Goal: Task Accomplishment & Management: Use online tool/utility

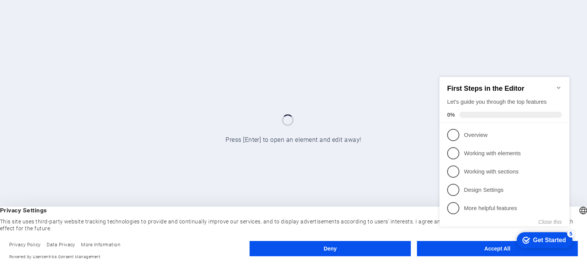
click div "checkmark Get Started 5 First Steps in the Editor Let's guide you through the t…"
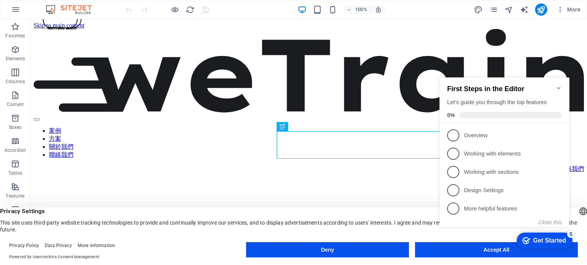
click div "checkmark Get Started 5 First Steps in the Editor Let's guide you through the t…"
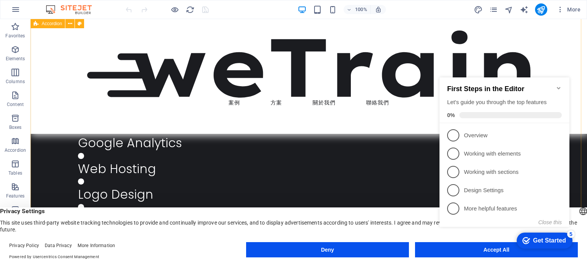
scroll to position [917, 0]
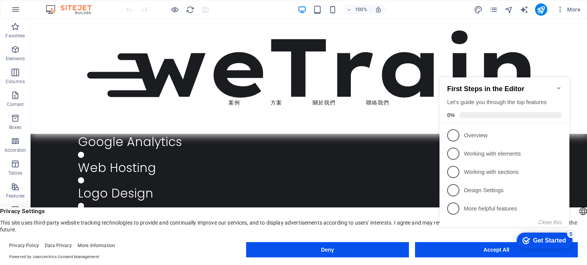
click at [557, 87] on icon "Minimize checklist" at bounding box center [558, 88] width 3 height 2
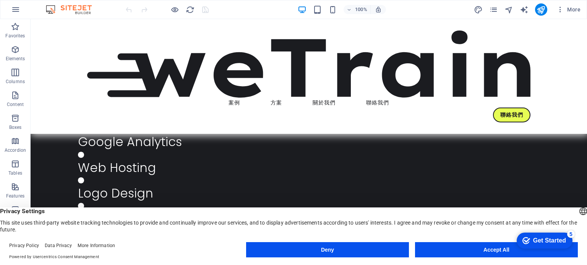
click at [510, 253] on appcues-checklist "Contextual help checklist present on screen" at bounding box center [542, 241] width 65 height 25
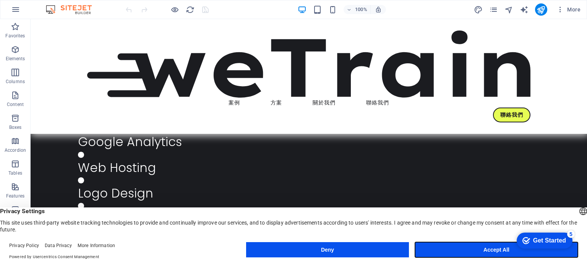
click at [491, 255] on button "Accept All" at bounding box center [496, 250] width 163 height 15
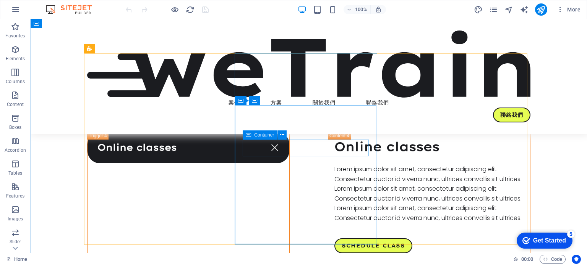
scroll to position [1375, 0]
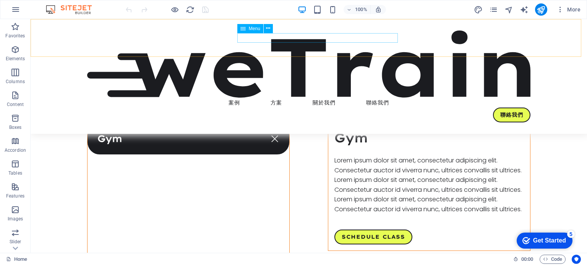
click at [287, 98] on nav "案例 方案 關於我們 聯絡我們" at bounding box center [308, 103] width 443 height 10
click at [9, 104] on p "Content" at bounding box center [15, 105] width 17 height 6
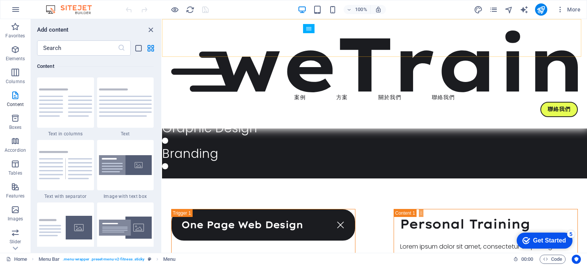
scroll to position [962, 0]
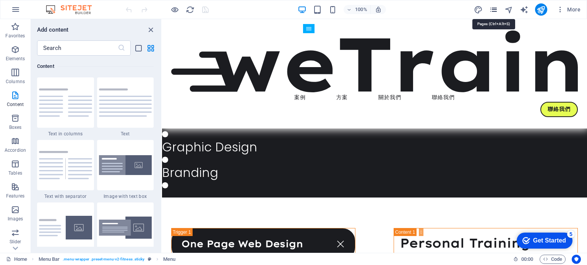
click at [496, 6] on icon "pages" at bounding box center [493, 9] width 9 height 9
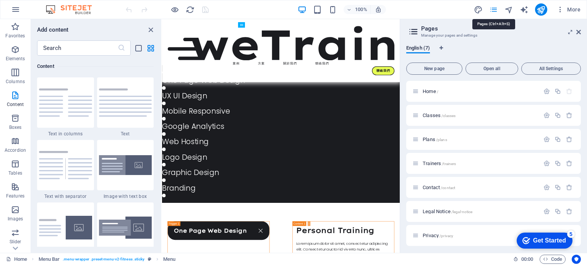
scroll to position [950, 0]
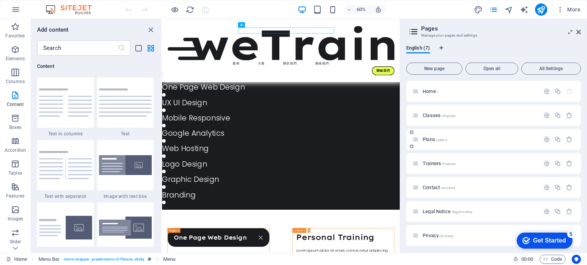
click at [472, 142] on div "Plans /plans" at bounding box center [475, 139] width 127 height 9
click at [429, 162] on span "Trainers /trainers" at bounding box center [438, 164] width 33 height 6
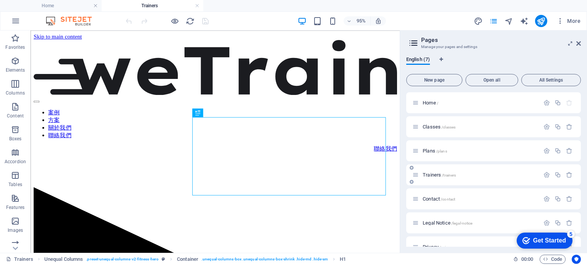
scroll to position [0, 0]
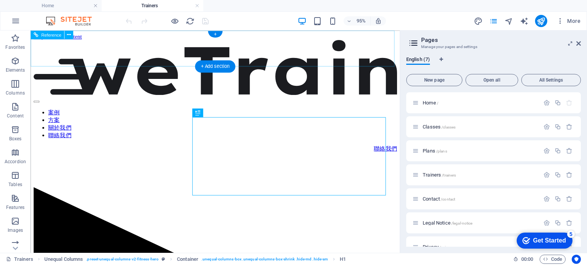
click at [159, 113] on nav "案例 方案 關於我們 聯絡我們" at bounding box center [225, 129] width 382 height 32
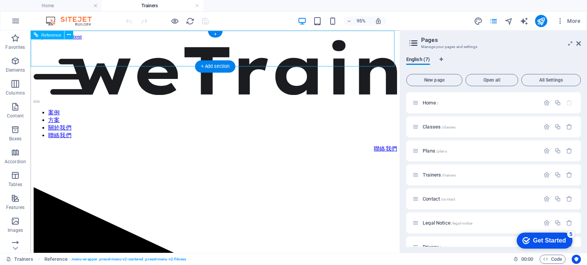
click at [161, 113] on nav "案例 方案 關於我們 聯絡我們" at bounding box center [225, 129] width 382 height 32
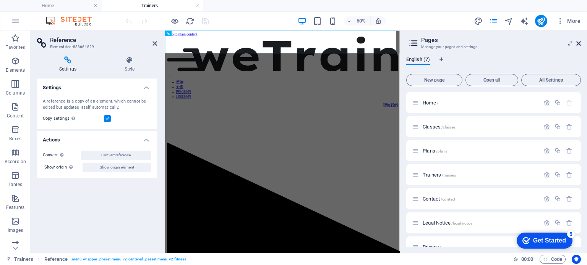
click at [578, 42] on icon at bounding box center [578, 43] width 5 height 6
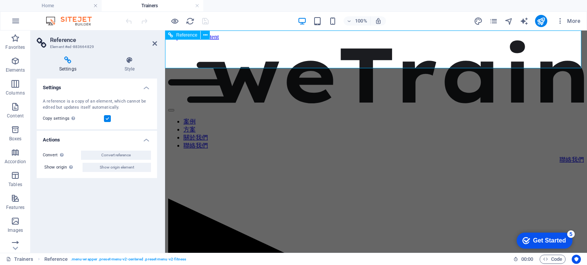
click at [309, 118] on nav "案例 方案 關於我們 聯絡我們" at bounding box center [376, 134] width 416 height 32
click at [350, 118] on nav "案例 方案 關於我們 聯絡我們" at bounding box center [376, 134] width 416 height 32
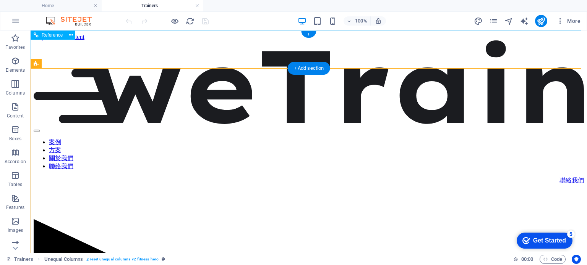
click at [286, 139] on nav "案例 方案 關於我們 聯絡我們" at bounding box center [309, 155] width 550 height 32
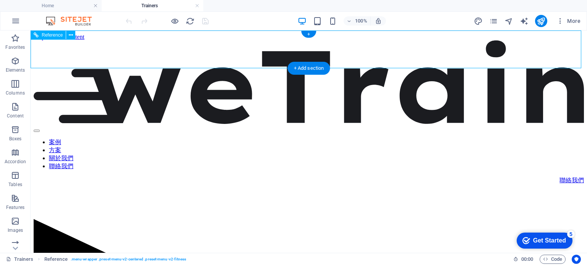
click at [285, 139] on nav "案例 方案 關於我們 聯絡我們" at bounding box center [309, 155] width 550 height 32
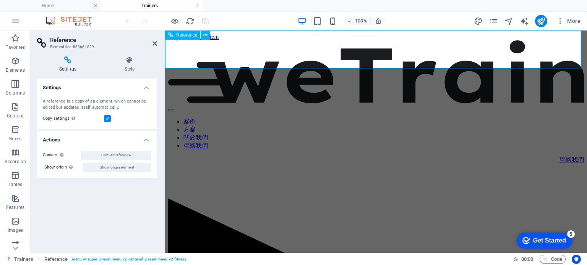
click at [306, 118] on nav "案例 方案 關於我們 聯絡我們" at bounding box center [376, 134] width 416 height 32
click at [417, 118] on nav "案例 方案 關於我們 聯絡我們" at bounding box center [376, 134] width 416 height 32
click at [398, 118] on nav "案例 方案 關於我們 聯絡我們" at bounding box center [376, 134] width 416 height 32
click at [133, 64] on h4 "Style" at bounding box center [129, 65] width 55 height 16
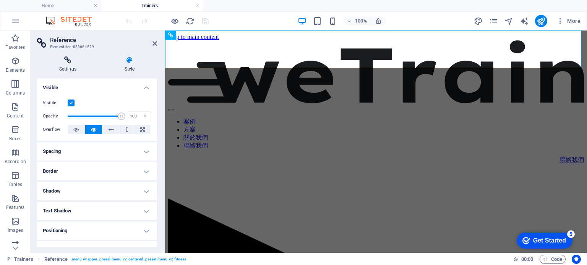
click at [63, 65] on h4 "Settings" at bounding box center [69, 65] width 65 height 16
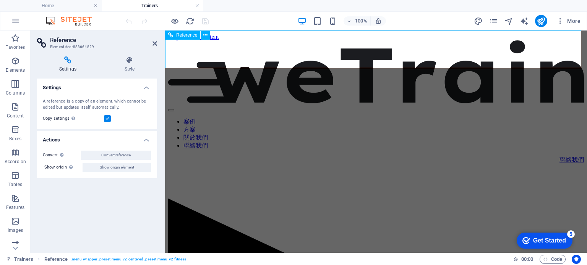
click at [313, 118] on nav "案例 方案 關於我們 聯絡我們" at bounding box center [376, 134] width 416 height 32
click at [402, 118] on nav "案例 方案 關於我們 聯絡我們" at bounding box center [376, 134] width 416 height 32
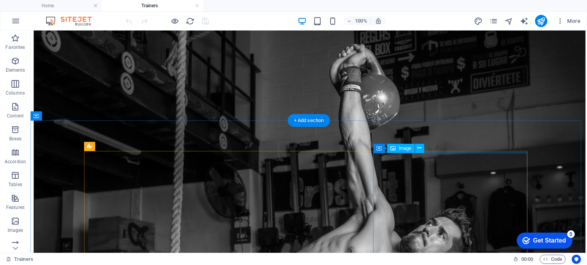
scroll to position [1184, 0]
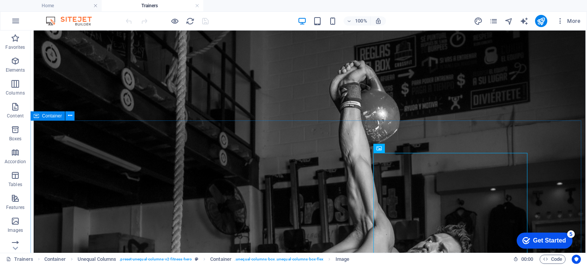
click at [69, 116] on icon at bounding box center [70, 116] width 4 height 8
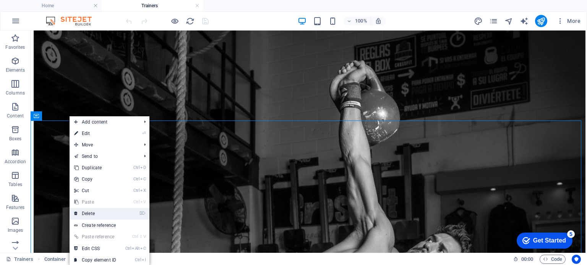
click at [87, 216] on link "⌦ Delete" at bounding box center [95, 213] width 51 height 11
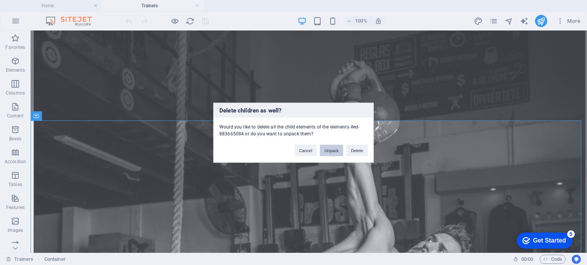
drag, startPoint x: 338, startPoint y: 148, endPoint x: 396, endPoint y: 154, distance: 58.4
click at [395, 153] on div "Delete children as well? Would you like to delete all the child elements of the…" at bounding box center [293, 132] width 587 height 265
click at [352, 152] on button "Delete" at bounding box center [356, 150] width 21 height 11
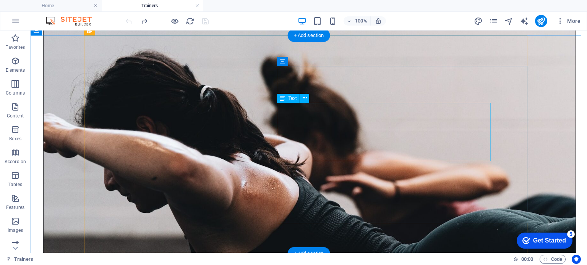
scroll to position [497, 0]
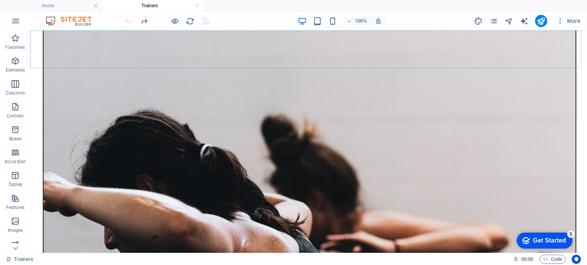
click at [498, 20] on div "More" at bounding box center [529, 21] width 110 height 12
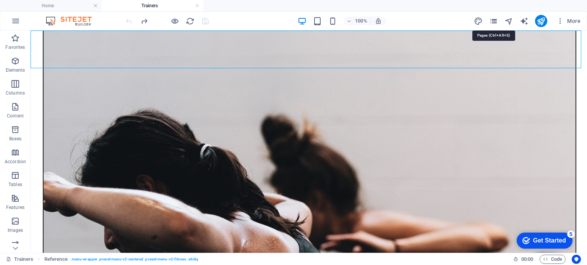
click at [493, 19] on icon "pages" at bounding box center [493, 21] width 9 height 9
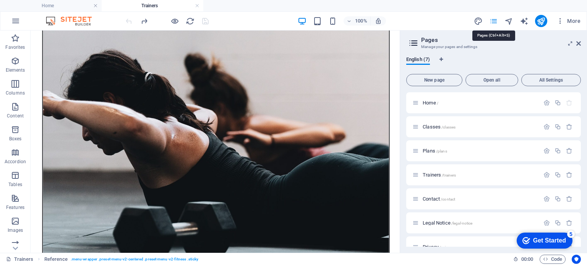
scroll to position [542, 0]
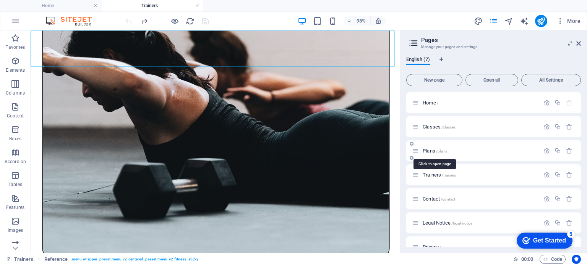
click at [428, 150] on span "Plans /plans" at bounding box center [434, 151] width 24 height 6
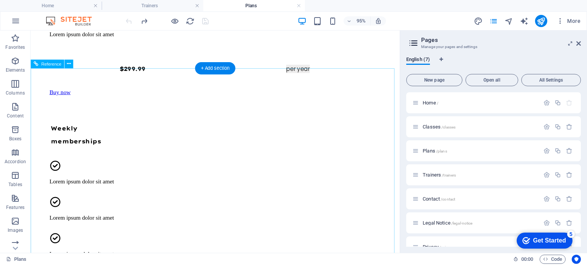
scroll to position [802, 0]
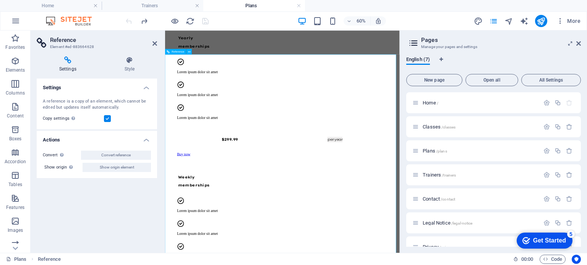
click at [581, 42] on aside "Pages Manage your pages and settings English (7) New page Open all All Settings…" at bounding box center [493, 142] width 187 height 223
click at [577, 42] on icon at bounding box center [578, 43] width 5 height 6
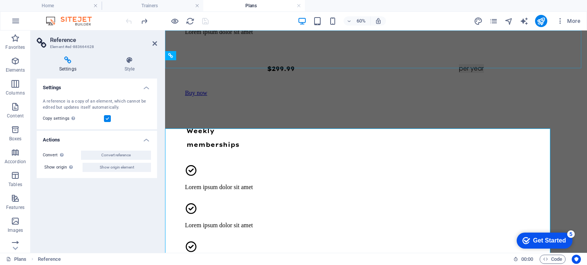
scroll to position [744, 0]
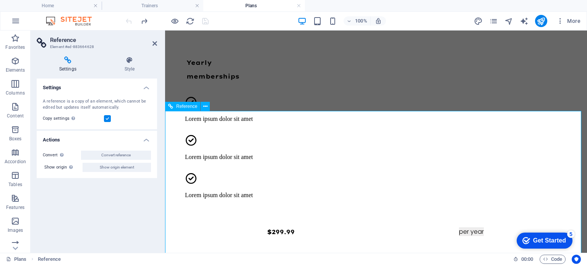
scroll to position [629, 0]
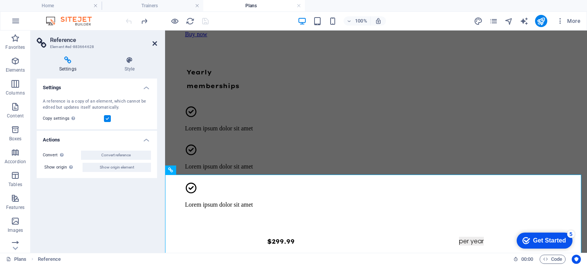
click at [157, 45] on aside "Reference Element #ed-883664628 Settings Style Settings A reference is a copy o…" at bounding box center [98, 142] width 134 height 223
click at [154, 44] on icon at bounding box center [154, 43] width 5 height 6
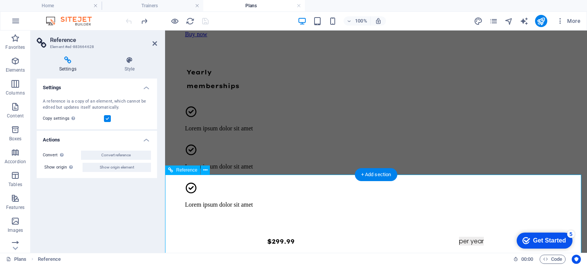
click at [495, 19] on icon "pages" at bounding box center [493, 21] width 9 height 9
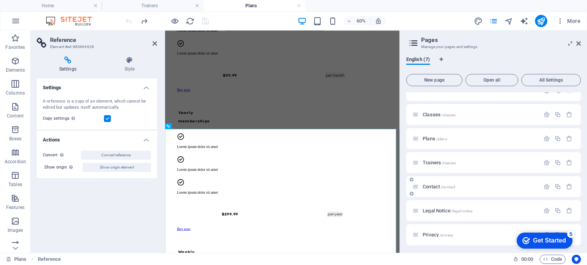
scroll to position [13, 0]
click at [431, 186] on span "Contact /contact" at bounding box center [438, 186] width 32 height 6
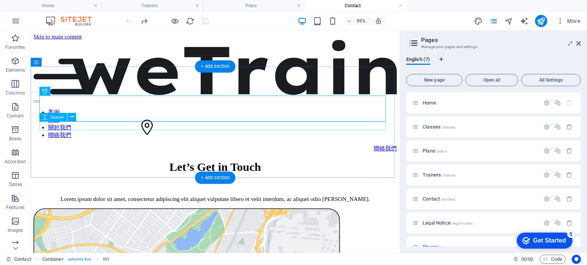
scroll to position [0, 0]
click at [197, 167] on div "Let’s Get in Touch" at bounding box center [225, 174] width 382 height 14
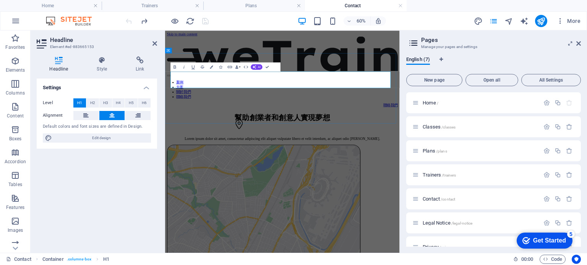
scroll to position [0, 5]
click at [238, 168] on h1 "幫助創業者和創意人實現夢想" at bounding box center [360, 176] width 385 height 17
click at [439, 168] on h1 "幫助創業者和創意人實現夢想" at bounding box center [360, 176] width 385 height 17
copy h1 "幫助創業者和創意人實現夢想"
click at [354, 168] on h1 "幫助創業者和創意人實現夢想" at bounding box center [360, 176] width 385 height 17
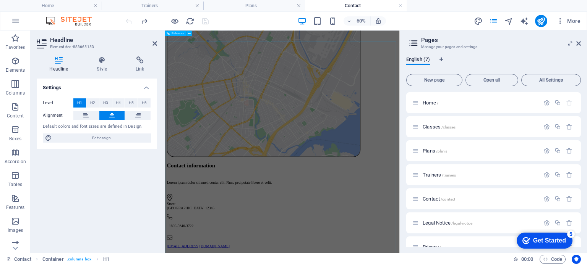
scroll to position [295, 0]
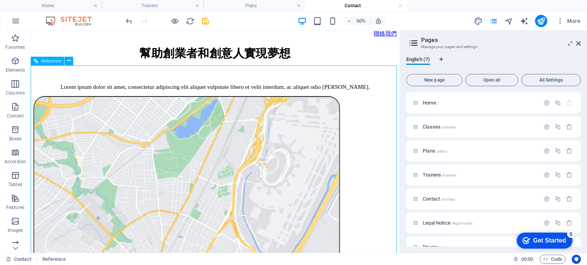
scroll to position [0, 0]
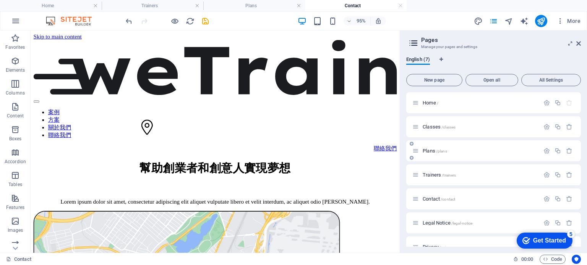
click at [428, 151] on span "Plans /plans" at bounding box center [434, 151] width 24 height 6
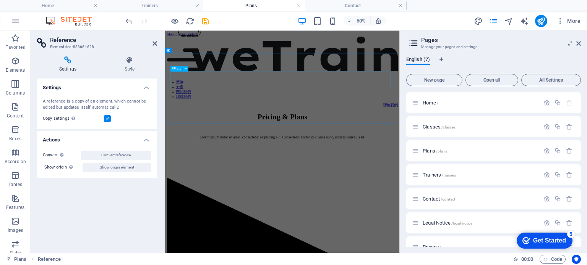
click at [343, 168] on div "Pricing & Plans" at bounding box center [360, 175] width 385 height 14
click at [344, 168] on div "Pricing & Plans" at bounding box center [360, 175] width 385 height 14
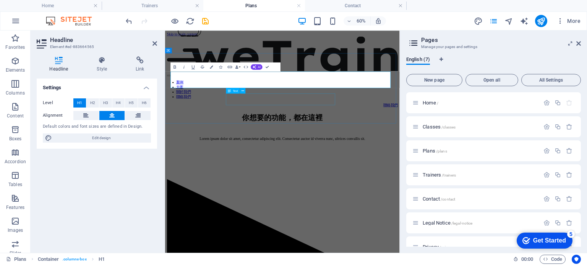
click at [360, 208] on div "Lorem ipsum dolor sit amet, consectetur adipiscing elit. Consectetur auctor id …" at bounding box center [360, 211] width 385 height 7
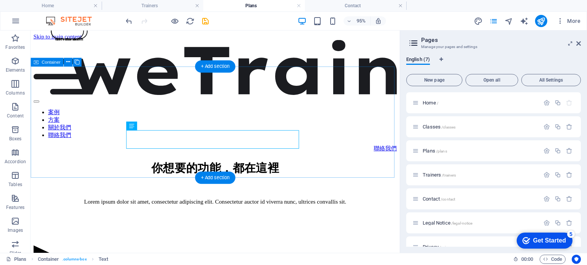
click at [332, 167] on div "你想要的功能，都在這裡 Lorem ipsum dolor sit amet, consectetur adipiscing elit. Consectetu…" at bounding box center [225, 190] width 382 height 47
drag, startPoint x: 217, startPoint y: 176, endPoint x: 55, endPoint y: 153, distance: 162.8
click at [217, 176] on div "+ Add section" at bounding box center [215, 178] width 40 height 12
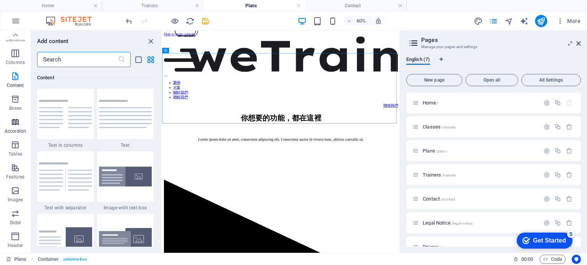
scroll to position [6, 0]
click at [14, 128] on icon "button" at bounding box center [15, 123] width 9 height 9
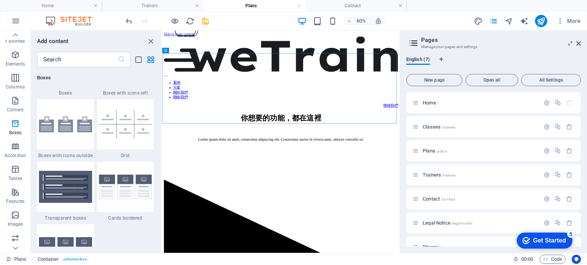
scroll to position [2222, 0]
click at [127, 133] on img at bounding box center [125, 125] width 53 height 28
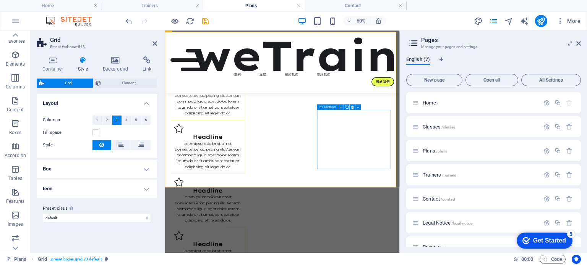
scroll to position [76, 0]
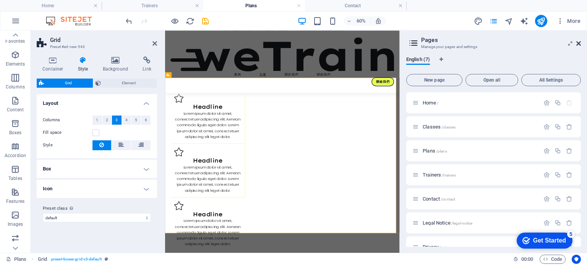
click at [578, 40] on icon at bounding box center [578, 43] width 5 height 6
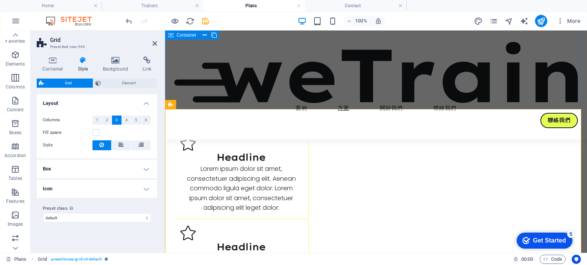
click at [392, 96] on div "你想要的功能，都在這裡 Lorem ipsum dolor sit amet, consectetur adipiscing elit. Consectetu…" at bounding box center [376, 26] width 422 height 145
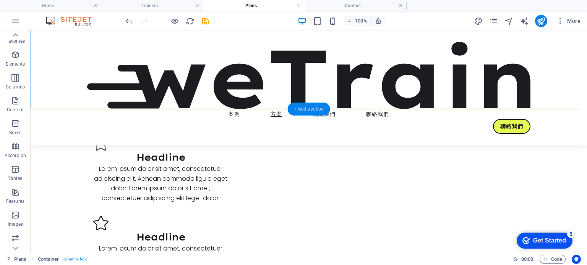
click at [306, 114] on div "+ Add section" at bounding box center [309, 109] width 42 height 13
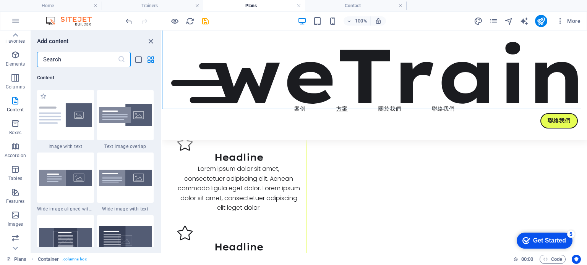
scroll to position [1451, 0]
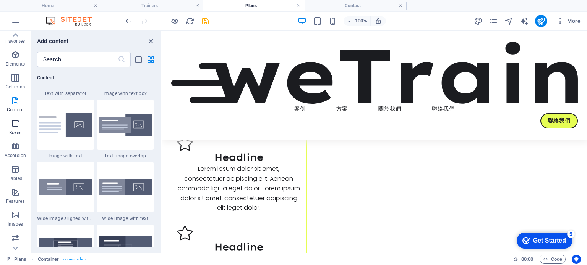
click at [14, 130] on p "Boxes" at bounding box center [15, 133] width 13 height 6
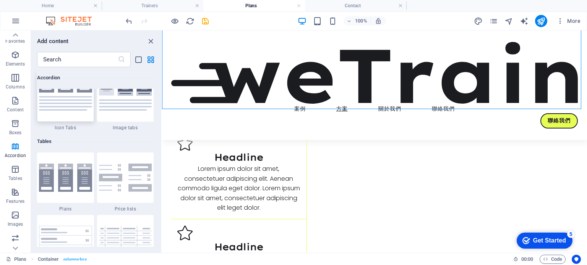
scroll to position [2642, 0]
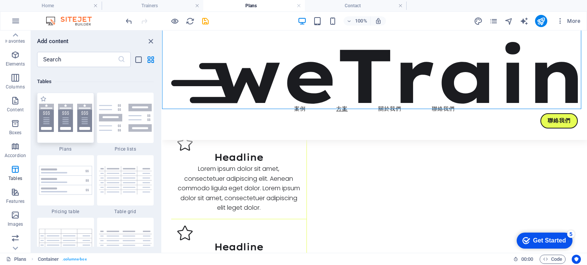
click at [80, 124] on img at bounding box center [65, 118] width 53 height 28
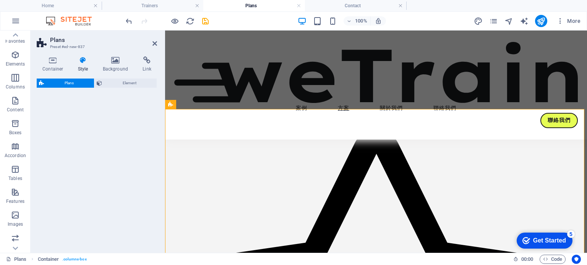
select select "rem"
select select "preset-pricing-boxes-v3-default"
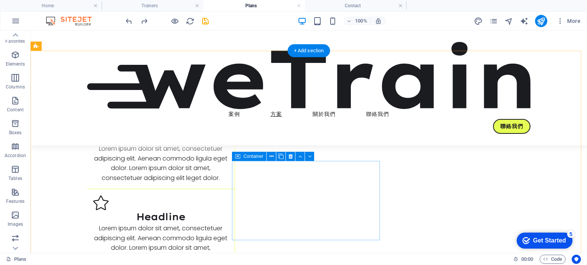
scroll to position [76, 0]
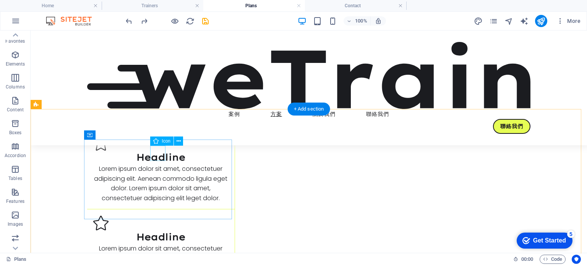
click at [155, 151] on figure at bounding box center [160, 143] width 135 height 15
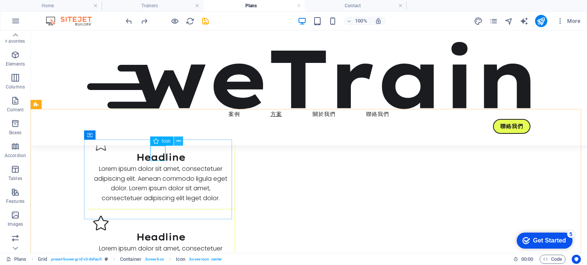
click at [176, 141] on icon at bounding box center [178, 142] width 4 height 8
click at [153, 151] on figure at bounding box center [160, 143] width 135 height 15
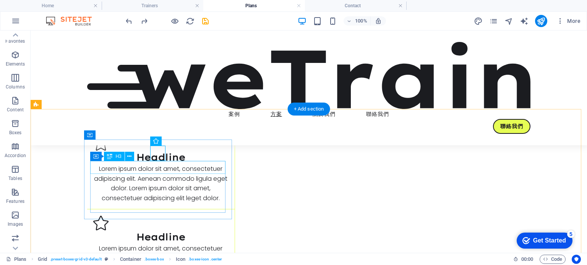
click at [151, 164] on div "Headline" at bounding box center [160, 157] width 135 height 13
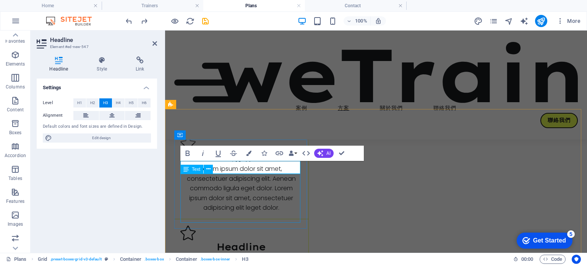
click at [239, 192] on div "Lorem ipsum dolor sit amet, consectetuer adipiscing elit. Aenean commodo ligula…" at bounding box center [241, 188] width 122 height 49
click at [238, 193] on div "Lorem ipsum dolor sit amet, consectetuer adipiscing elit. Aenean commodo ligula…" at bounding box center [241, 188] width 122 height 49
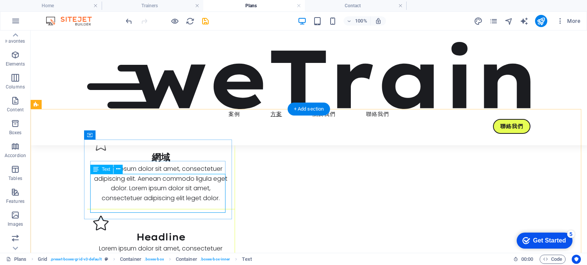
click at [193, 191] on div "Lorem ipsum dolor sit amet, consectetuer adipiscing elit. Aenean commodo ligula…" at bounding box center [160, 183] width 135 height 39
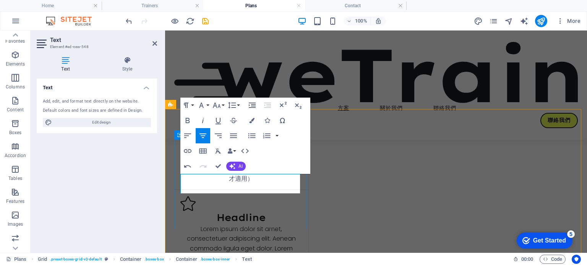
click at [191, 178] on span "您可註冊一個新網域或自訂網域。（升級後才適用）" at bounding box center [241, 174] width 116 height 16
drag, startPoint x: 275, startPoint y: 178, endPoint x: 285, endPoint y: 187, distance: 13.0
click at [285, 184] on p "您可註冊一個新網域或自訂網域。（升級後才適用）" at bounding box center [241, 173] width 122 height 19
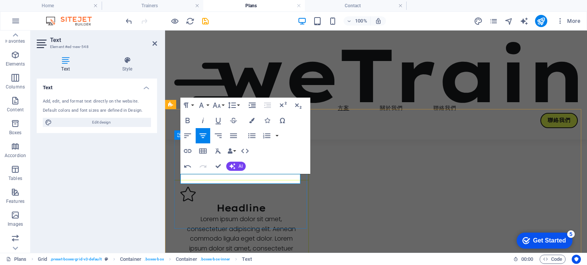
drag, startPoint x: 250, startPoint y: 181, endPoint x: 277, endPoint y: 181, distance: 26.7
click at [277, 172] on span "您可註冊一個新網域或自訂網域。" at bounding box center [241, 169] width 92 height 6
drag, startPoint x: 203, startPoint y: 181, endPoint x: 194, endPoint y: 180, distance: 9.2
click at [193, 174] on p "您可註冊一個新網域或自訂網域。" at bounding box center [241, 169] width 122 height 10
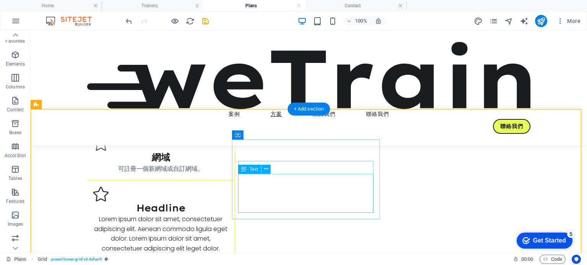
scroll to position [115, 0]
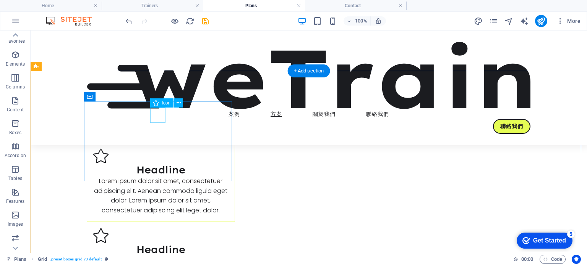
click at [160, 113] on figure at bounding box center [160, 105] width 135 height 15
click at [165, 104] on span "Icon" at bounding box center [166, 103] width 9 height 5
click at [176, 104] on icon at bounding box center [178, 103] width 4 height 8
click at [163, 113] on figure at bounding box center [160, 105] width 135 height 15
click at [163, 102] on span "Icon" at bounding box center [166, 103] width 9 height 5
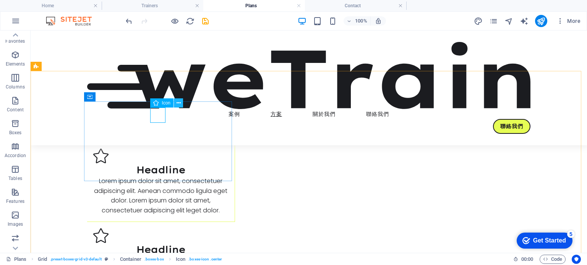
click at [177, 102] on icon at bounding box center [178, 103] width 4 height 8
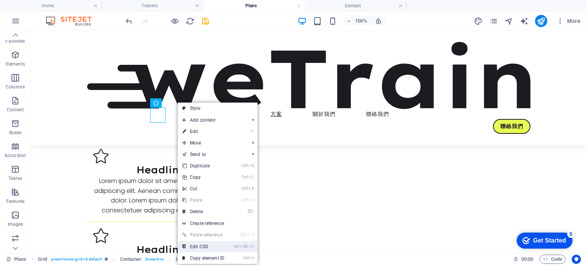
click at [201, 249] on link "Ctrl Alt C Edit CSS" at bounding box center [203, 246] width 51 height 11
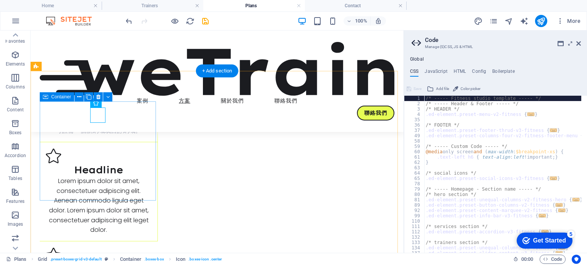
click at [102, 142] on div "網域 可註冊一個新網域或自訂網域。" at bounding box center [99, 117] width 118 height 50
click at [100, 112] on figure at bounding box center [98, 105] width 105 height 15
click at [99, 113] on figure at bounding box center [98, 105] width 105 height 15
select select "xMidYMid"
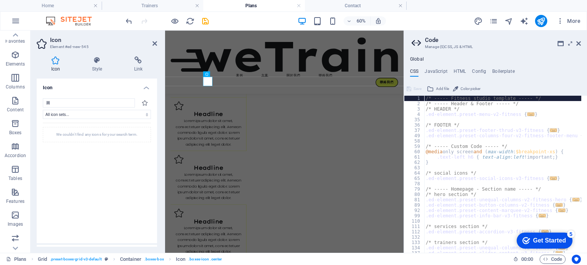
drag, startPoint x: 48, startPoint y: 102, endPoint x: 31, endPoint y: 99, distance: 17.1
click at [32, 99] on div "Icon Style Link Icon 圖 All icon sets... IcoFont Ionicons FontAwesome Brands Fon…" at bounding box center [97, 151] width 133 height 203
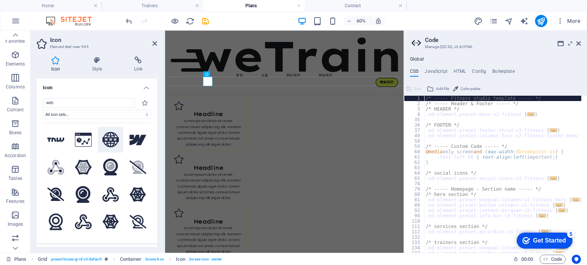
type input "web"
click at [108, 138] on icon at bounding box center [110, 140] width 17 height 16
click at [294, 164] on div "Headline" at bounding box center [237, 170] width 114 height 13
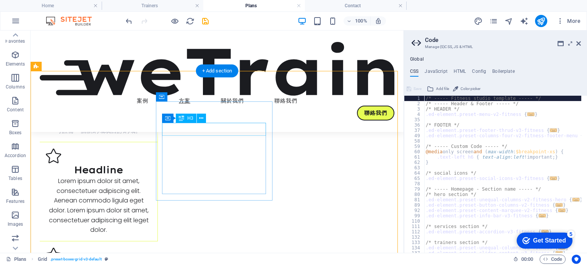
click at [151, 164] on div "Headline" at bounding box center [98, 170] width 105 height 13
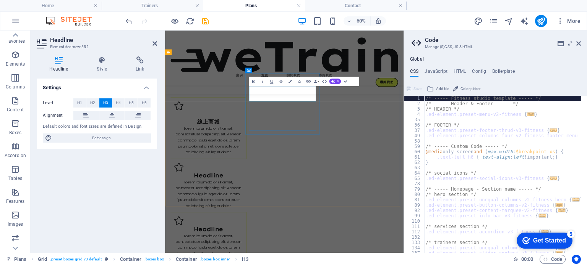
click at [294, 164] on h3 "線上商城" at bounding box center [237, 177] width 114 height 26
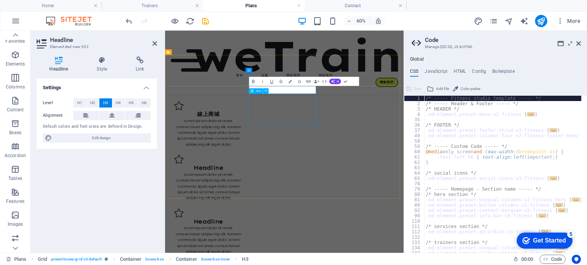
click at [294, 176] on div "Lorem ipsum dolor sit amet, consectetuer adipiscing elit. Aenean commodo ligula…" at bounding box center [237, 200] width 114 height 49
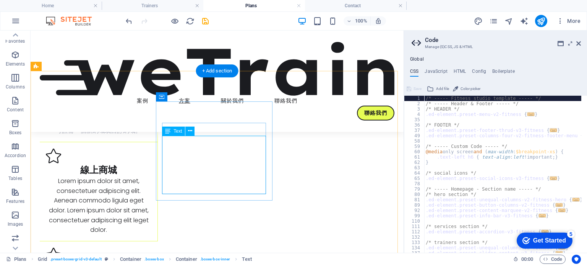
click at [151, 176] on div "Lorem ipsum dolor sit amet, consectetuer adipiscing elit. Aenean commodo ligula…" at bounding box center [98, 205] width 105 height 59
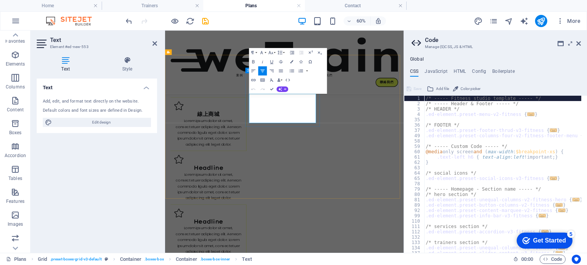
click at [294, 176] on p "Lorem ipsum dolor sit amet, consectetuer adipiscing elit. Aenean commodo ligula…" at bounding box center [237, 200] width 114 height 49
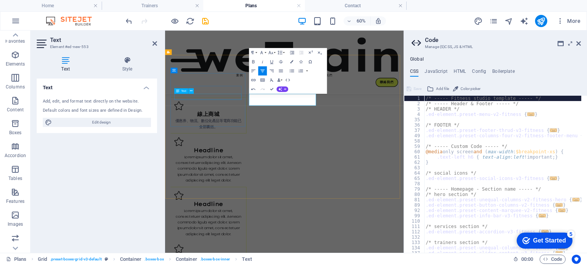
click at [243, 136] on div "可註冊一個新網域或自訂網域。" at bounding box center [237, 131] width 114 height 10
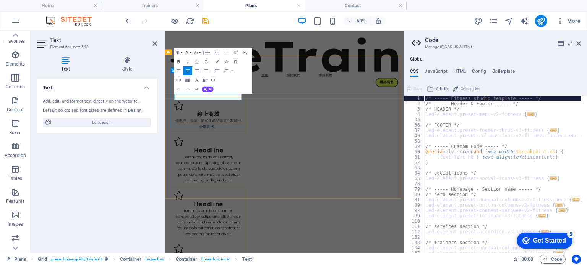
click at [275, 142] on div "網域 可註冊一個新網域或自訂網域。" at bounding box center [237, 117] width 126 height 50
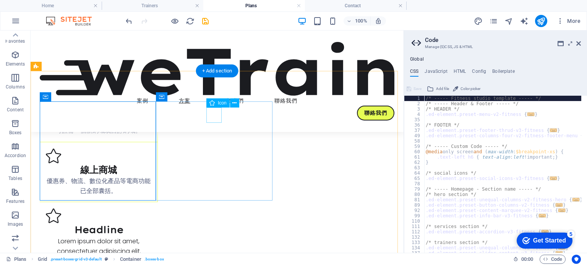
click at [151, 149] on figure at bounding box center [98, 156] width 105 height 15
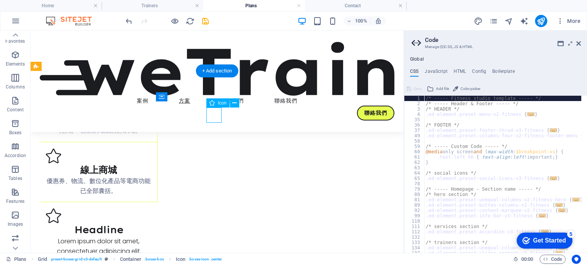
click at [151, 149] on figure at bounding box center [98, 156] width 105 height 15
select select "xMidYMid"
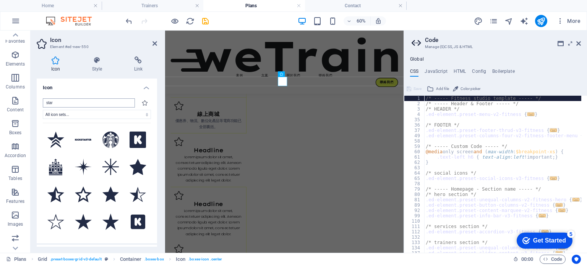
click at [53, 101] on input "star" at bounding box center [89, 103] width 92 height 9
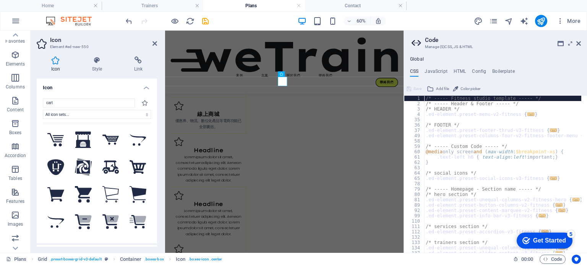
scroll to position [191, 0]
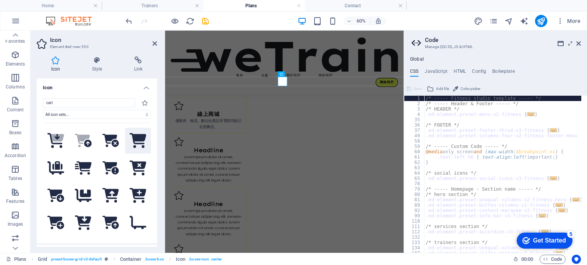
type input "cart"
click at [138, 135] on icon at bounding box center [137, 140] width 16 height 15
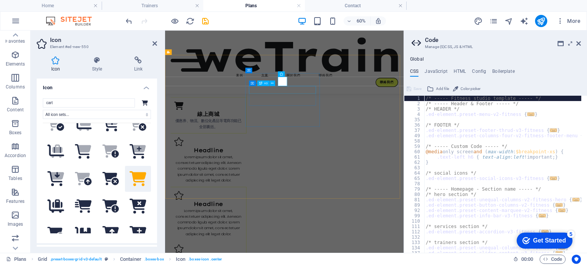
click at [294, 164] on div "線上商城" at bounding box center [237, 170] width 114 height 13
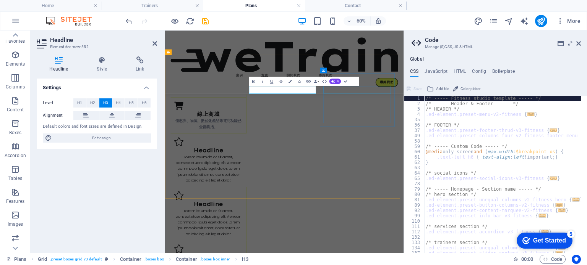
click at [294, 224] on div "Headline" at bounding box center [237, 230] width 114 height 13
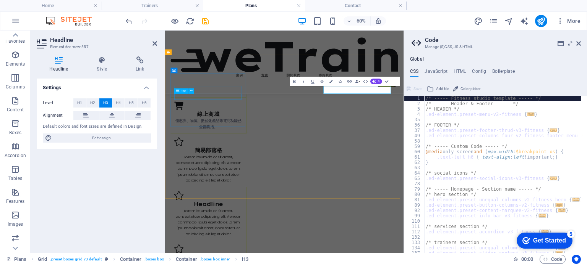
click at [237, 136] on div "可註冊一個新網域或自訂網域。" at bounding box center [237, 131] width 114 height 10
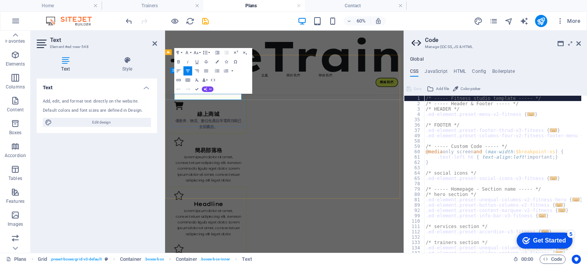
click at [244, 134] on span "可註冊一個新網域或自訂網域。" at bounding box center [237, 131] width 86 height 6
click at [293, 142] on div "網域 您可以註冊全新網域或自訂現有網域。" at bounding box center [237, 117] width 126 height 50
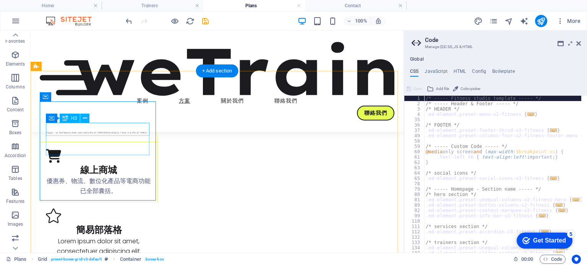
click at [112, 126] on div "網域" at bounding box center [98, 119] width 105 height 13
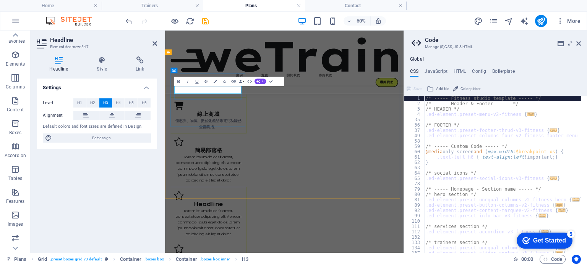
click at [230, 126] on h3 "網域" at bounding box center [237, 119] width 114 height 13
click at [267, 126] on h3 "網域" at bounding box center [237, 119] width 114 height 13
drag, startPoint x: 210, startPoint y: 129, endPoint x: 215, endPoint y: 123, distance: 7.6
click at [211, 126] on h3 "網域 Domain Name" at bounding box center [237, 119] width 114 height 13
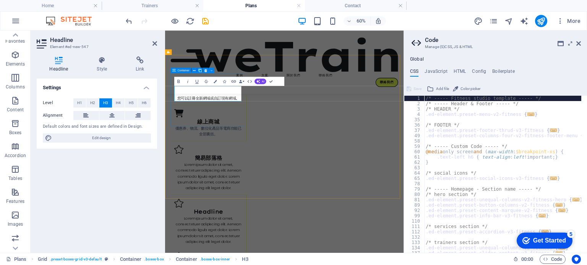
click at [260, 155] on div "網域 ‌Domain Name 您可以註冊全新網域或自訂現有網域。" at bounding box center [237, 123] width 126 height 63
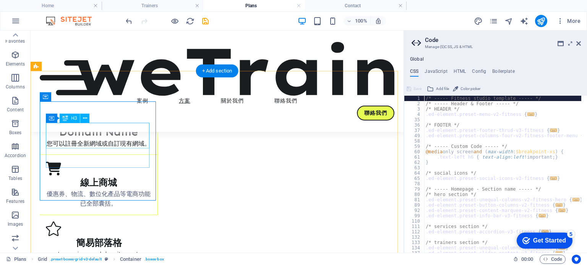
click at [100, 139] on div "網域 Domain Name" at bounding box center [98, 126] width 105 height 26
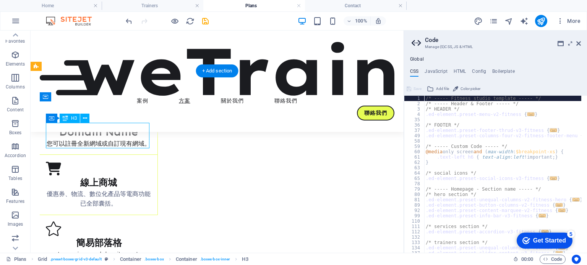
click at [100, 139] on div "網域 Domain Name" at bounding box center [98, 126] width 105 height 26
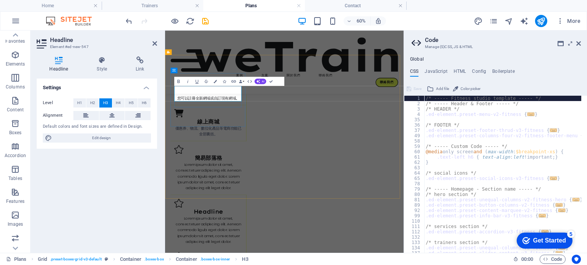
click at [214, 139] on h3 "網域 Domain Name" at bounding box center [237, 126] width 114 height 26
drag, startPoint x: 195, startPoint y: 142, endPoint x: 265, endPoint y: 146, distance: 70.4
click at [285, 139] on h3 "網域 Domain Name" at bounding box center [237, 126] width 114 height 26
click at [227, 128] on h3 "網域" at bounding box center [237, 126] width 114 height 26
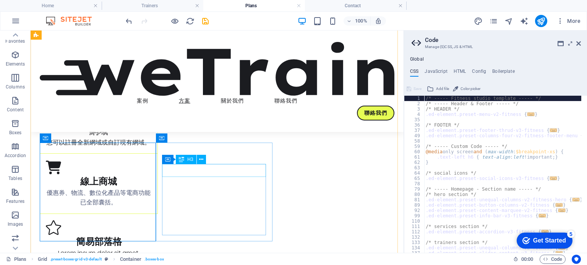
scroll to position [115, 0]
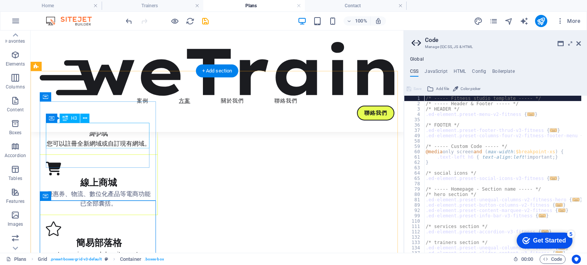
click at [89, 138] on div "Domain Name 網域" at bounding box center [98, 126] width 105 height 26
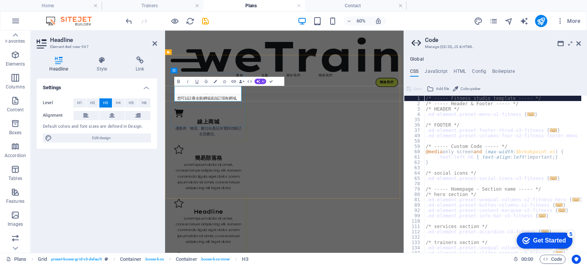
click at [260, 138] on h3 "Domain Name 網域" at bounding box center [237, 126] width 114 height 26
click at [202, 126] on h3 "Domain Name 網域" at bounding box center [237, 126] width 114 height 26
drag, startPoint x: 192, startPoint y: 130, endPoint x: 292, endPoint y: 126, distance: 100.5
click at [292, 126] on div "Domain Name 網域 您可以註冊全新網域或自訂現有網域。" at bounding box center [237, 123] width 126 height 63
click at [227, 139] on h3 "網域" at bounding box center [237, 126] width 114 height 26
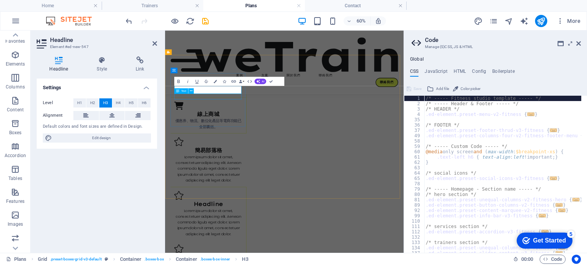
click at [216, 136] on div "您可以註冊全新網域或自訂現有網域。" at bounding box center [237, 131] width 114 height 10
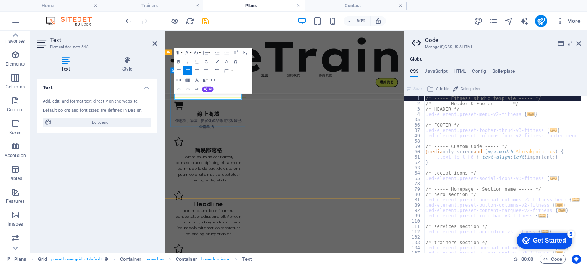
click at [244, 136] on p "您可以註冊全新網域或自訂現有網域。" at bounding box center [237, 131] width 114 height 10
drag, startPoint x: 287, startPoint y: 141, endPoint x: 292, endPoint y: 142, distance: 4.7
click at [288, 136] on p "您可以註冊全新網域或自訂現有網域。" at bounding box center [237, 131] width 114 height 10
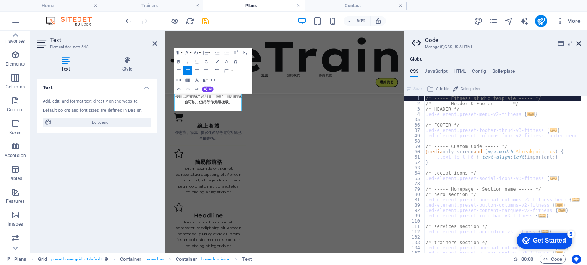
click at [579, 44] on icon at bounding box center [578, 43] width 5 height 6
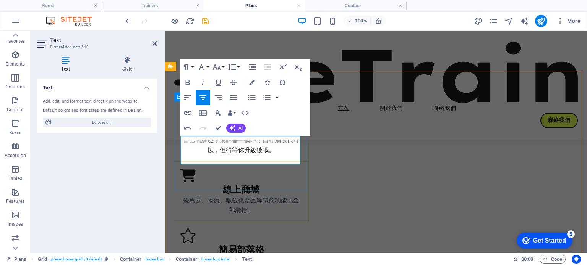
click at [199, 150] on p "您可以註冊全新網域或自訂現有網域。想要自己的網域？來註冊一個吧！自訂網域也可以，但得等你升級後哦。" at bounding box center [241, 140] width 122 height 29
click at [222, 151] on p "您可以註冊全新網域或自訂現有網域。想要自己的網域？來註冊一個吧！自訂網域也可以，但得等你升級後哦。" at bounding box center [241, 140] width 122 height 29
drag, startPoint x: 236, startPoint y: 139, endPoint x: 241, endPoint y: 139, distance: 5.0
click at [241, 139] on p "您可以註冊全新網域或自訂現有網域。想要自己的網域？來註冊一個吧！自訂網域也可以，但得等你升級後哦。" at bounding box center [241, 140] width 122 height 29
drag, startPoint x: 215, startPoint y: 142, endPoint x: 223, endPoint y: 141, distance: 8.1
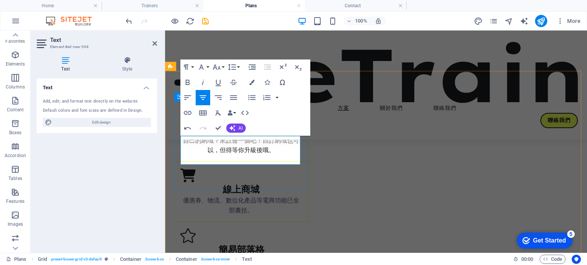
click at [223, 141] on p "您可以註冊全新網域或自訂現有網域。想要自己的網域？來註冊一個吧！自訂網域也可以，但得等你升級後哦。" at bounding box center [241, 140] width 122 height 29
copy p "全新"
click at [224, 151] on p "您可以註冊全新網域或自訂現有網域。想要自己的網域？來註冊一個吧！自訂網域也可以，但得等你升級後哦。" at bounding box center [241, 140] width 122 height 29
click at [220, 151] on p "您可以註冊全新網域或自訂現有網域。想要自己的網域？來註冊一個吧！自訂網域也可以，但得等你升級後哦。" at bounding box center [241, 140] width 122 height 29
click at [241, 140] on p "您可以註冊全新網域或自訂現有網域。想要自己的網域？全新來註冊一個吧！自訂網域也可以，但得等你升級後哦。" at bounding box center [241, 140] width 122 height 29
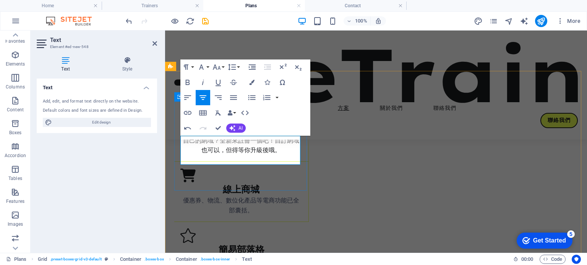
copy p "或"
click at [221, 150] on p "您可以註冊全新網域或自訂現有網域。想要自己的網域？全新來註冊一個吧！自訂網域也可以，但得等你升級後哦。" at bounding box center [241, 140] width 122 height 29
drag, startPoint x: 269, startPoint y: 150, endPoint x: 290, endPoint y: 149, distance: 21.0
click at [290, 149] on p "您可以註冊全新網域或自訂現有網域。想要自己的網域？或全新來註冊一個吧！自訂網域也可以，但得等你升級後哦。" at bounding box center [241, 140] width 122 height 29
drag, startPoint x: 285, startPoint y: 151, endPoint x: 270, endPoint y: 160, distance: 17.4
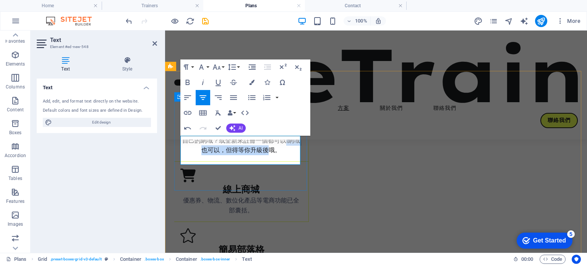
click at [270, 155] on p "您可以註冊全新網域或自訂現有網域。想要自己的網域？或全新來註冊一個都可以1網域也可以，但得等你升級後哦。" at bounding box center [241, 140] width 122 height 29
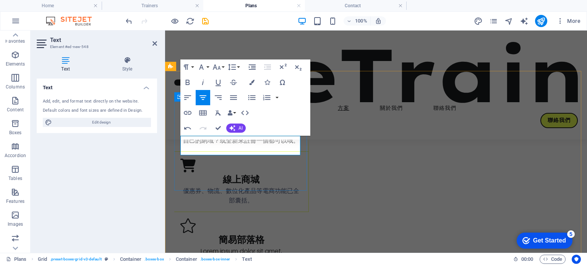
drag, startPoint x: 283, startPoint y: 140, endPoint x: 182, endPoint y: 144, distance: 100.9
click at [182, 139] on p "您可以註冊全新網域或自訂現有網域。想要自己的網域？或全新來註冊一個都可以哦。" at bounding box center [241, 135] width 122 height 19
click at [229, 141] on p "想要自己的網域？或全新來註冊一個都可以哦。" at bounding box center [241, 135] width 122 height 19
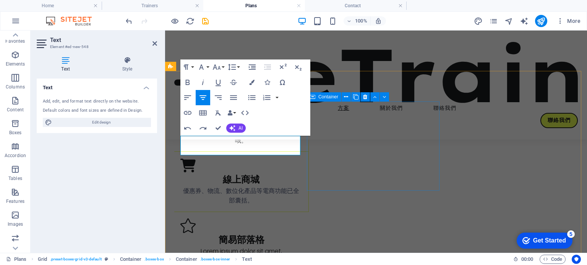
click at [309, 165] on div "線上商城 優惠券、物流、數位化產品等電商功能已全部囊括。" at bounding box center [241, 182] width 134 height 60
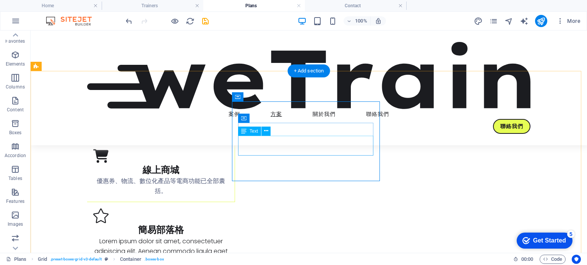
click at [228, 176] on div "優惠券、物流、數位化產品等電商功能已全部囊括。" at bounding box center [160, 185] width 135 height 19
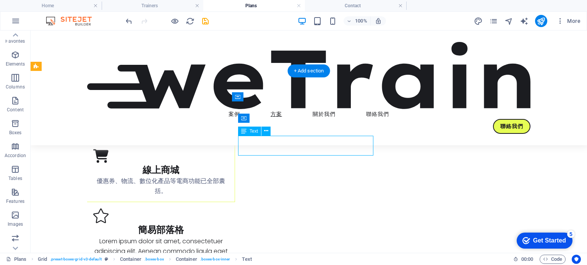
click at [228, 176] on div "優惠券、物流、數位化產品等電商功能已全部囊括。" at bounding box center [160, 185] width 135 height 19
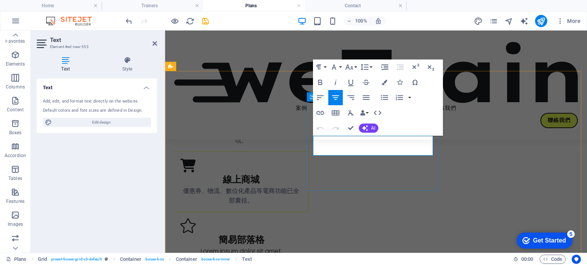
click at [302, 186] on p "優惠券、物流、數位化產品等電商功能已全部囊括。" at bounding box center [241, 195] width 122 height 19
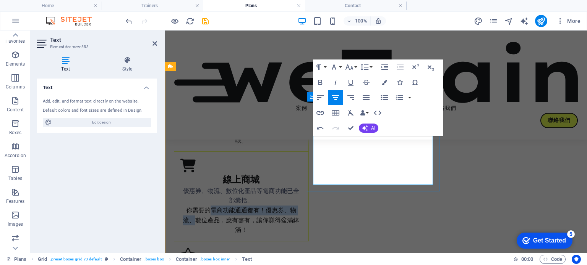
drag, startPoint x: 326, startPoint y: 169, endPoint x: 344, endPoint y: 165, distance: 18.2
click at [299, 206] on span "你需要的電商功能通通都有！優惠券、物流、數位產品，應有盡有，讓你賺得盆滿鉢滿！" at bounding box center [241, 220] width 116 height 28
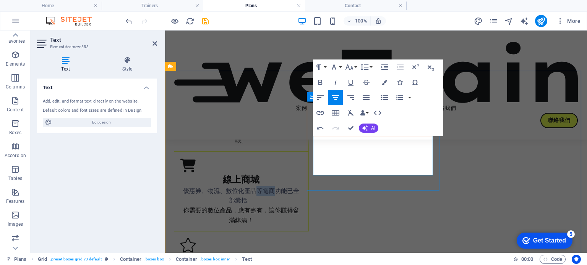
drag, startPoint x: 390, startPoint y: 142, endPoint x: 409, endPoint y: 142, distance: 18.3
click at [299, 188] on span "優惠券、物流、數位化產品等電商功能已全部囊括。" at bounding box center [241, 196] width 116 height 16
drag, startPoint x: 361, startPoint y: 143, endPoint x: 383, endPoint y: 149, distance: 23.4
click at [299, 188] on span "優惠券、物流、數位化產品等電商功能已全部囊括。" at bounding box center [241, 196] width 116 height 16
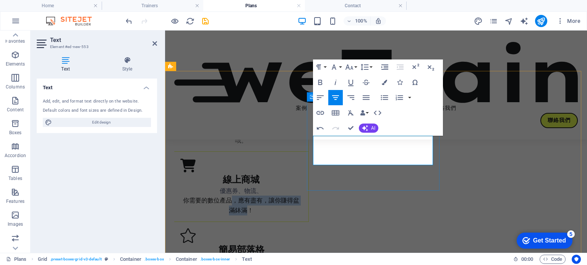
drag, startPoint x: 364, startPoint y: 149, endPoint x: 380, endPoint y: 162, distance: 20.6
click at [299, 196] on span "你需要的數位產品，應有盡有，讓你賺得盆滿鉢滿！" at bounding box center [241, 205] width 116 height 19
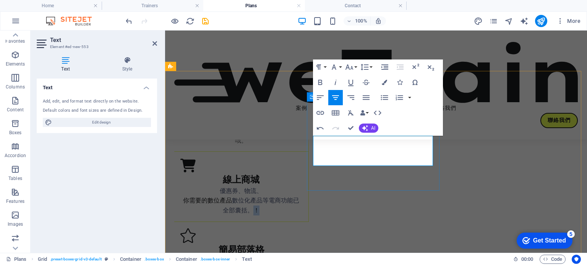
click at [302, 186] on p "優惠券、物流、 你需要的數位產品 數位化產品等電商功能已全部囊括。 ！" at bounding box center [241, 200] width 122 height 29
drag, startPoint x: 364, startPoint y: 142, endPoint x: 402, endPoint y: 142, distance: 37.4
click at [302, 186] on p "優惠券、物流、 你需要的數位產品 數位化產品等電商功能已全部囊括。" at bounding box center [241, 200] width 122 height 29
click at [299, 196] on span "你需要的數位產品 數位化產品等電商功能已全部囊括。" at bounding box center [241, 205] width 116 height 19
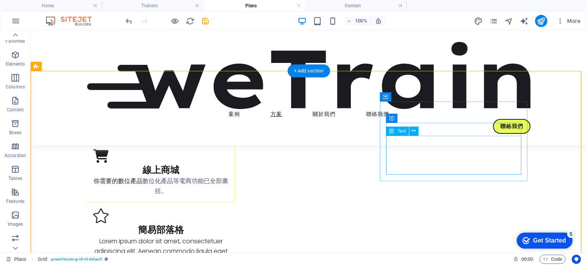
click at [229, 237] on div "Lorem ipsum dolor sit amet, consectetuer adipiscing elit. Aenean commodo ligula…" at bounding box center [161, 256] width 136 height 39
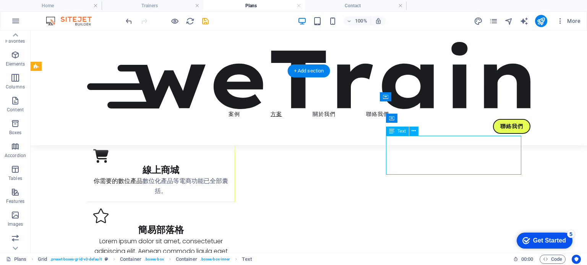
click at [229, 237] on div "Lorem ipsum dolor sit amet, consectetuer adipiscing elit. Aenean commodo ligula…" at bounding box center [161, 256] width 136 height 39
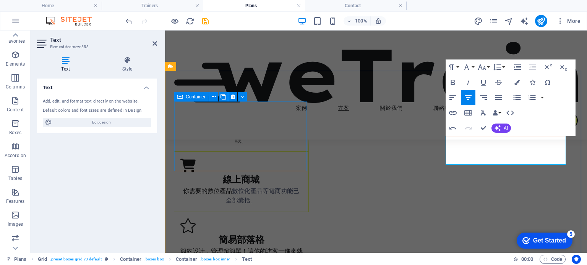
click at [294, 152] on div "網域 想要自己的網域？或全新來註冊一個都可以哦。" at bounding box center [241, 122] width 134 height 60
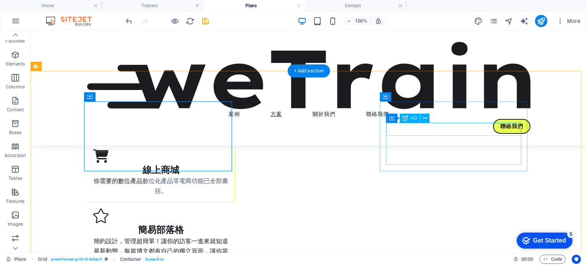
click at [229, 224] on div "簡易部落格" at bounding box center [161, 230] width 136 height 13
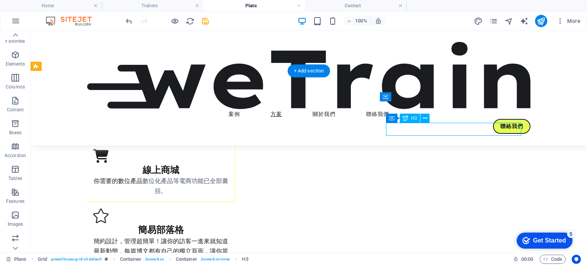
click at [229, 224] on div "簡易部落格" at bounding box center [161, 230] width 136 height 13
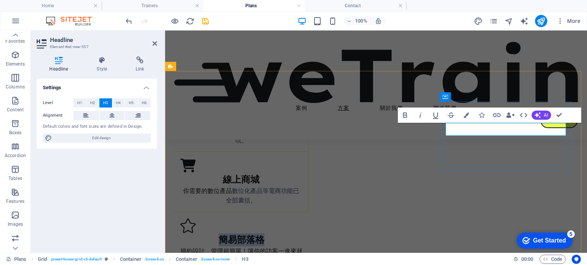
click at [303, 234] on h3 "簡易部落格" at bounding box center [241, 240] width 122 height 13
drag, startPoint x: 501, startPoint y: 131, endPoint x: 553, endPoint y: 131, distance: 52.3
click at [303, 234] on h3 "簡易部落格" at bounding box center [241, 240] width 122 height 13
click at [303, 247] on div "簡約設計，管理超簡單！讓你的訪客一進來就知道最新動態，每篇博文都有自己的獨立頁面，讓你當網紅不是夢！" at bounding box center [241, 261] width 122 height 29
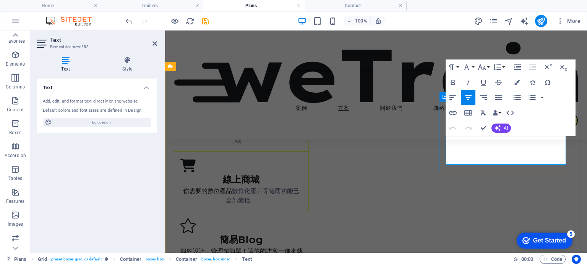
click at [303, 247] on p "簡約設計，管理超簡單！讓你的訪客一進來就知道最新動態，每篇博文都有自己的獨立頁面，讓你當網紅不是夢！" at bounding box center [241, 261] width 122 height 29
drag, startPoint x: 517, startPoint y: 142, endPoint x: 535, endPoint y: 144, distance: 18.1
click at [303, 247] on p "簡約設計，管理超簡單！讓你的訪客一進來就知道最新動態，每篇博文都有自己的獨立頁面，讓你當網紅不是夢！" at bounding box center [241, 261] width 122 height 29
drag, startPoint x: 490, startPoint y: 152, endPoint x: 534, endPoint y: 159, distance: 43.7
click at [303, 247] on p "簡約設計，管理超簡單！讓你的訪客一進來就知道最新動態，每篇博文都有自己的獨立頁面，讓你當網紅不是夢！" at bounding box center [241, 261] width 122 height 29
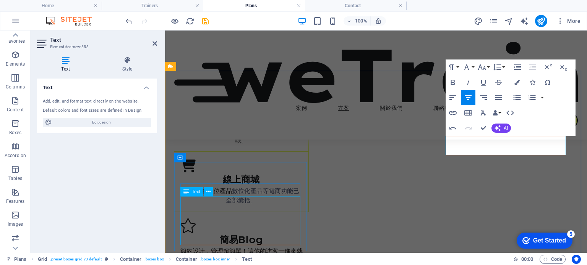
click at [186, 195] on icon at bounding box center [185, 192] width 5 height 9
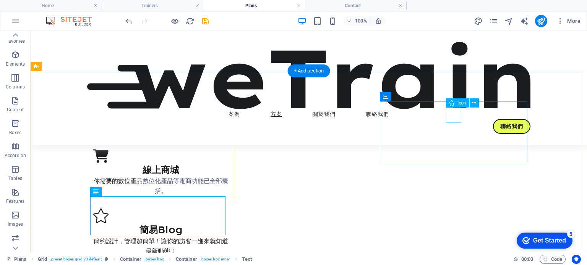
click at [229, 209] on figure at bounding box center [161, 216] width 136 height 15
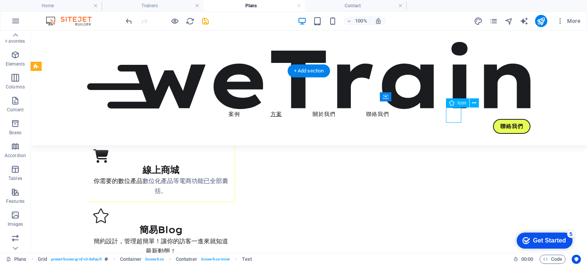
click at [229, 209] on figure at bounding box center [161, 216] width 136 height 15
select select "xMidYMid"
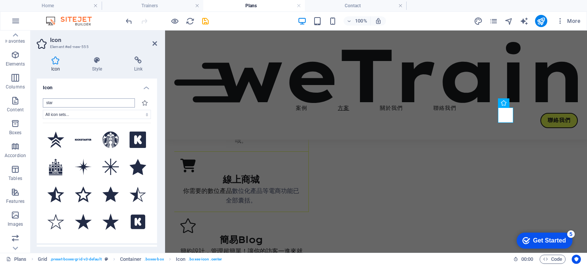
click at [73, 104] on input "star" at bounding box center [89, 103] width 92 height 9
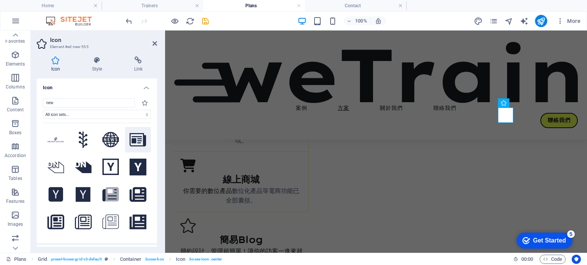
type input "new"
click at [130, 141] on icon at bounding box center [137, 140] width 17 height 14
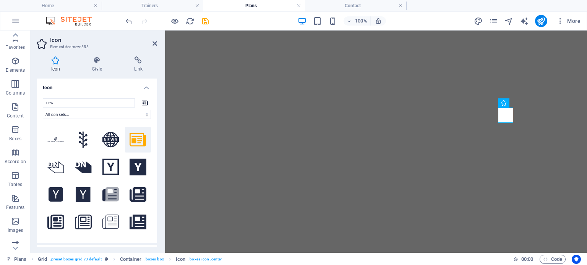
select select "xMidYMid"
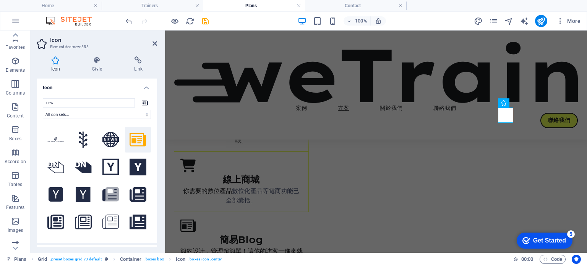
scroll to position [6, 0]
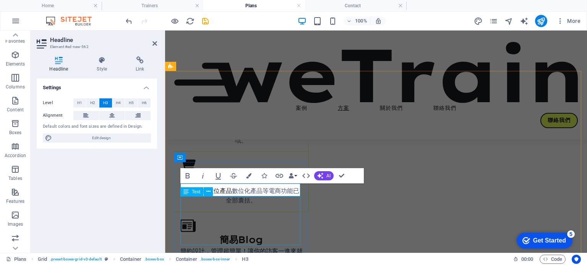
drag, startPoint x: 241, startPoint y: 220, endPoint x: 374, endPoint y: 220, distance: 133.7
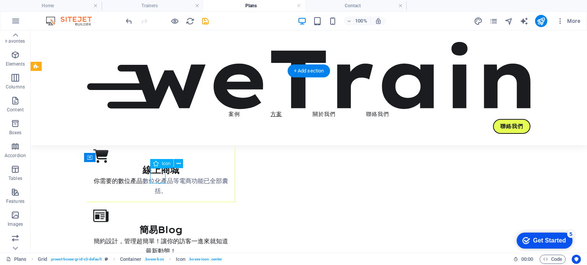
select select "xMidYMid"
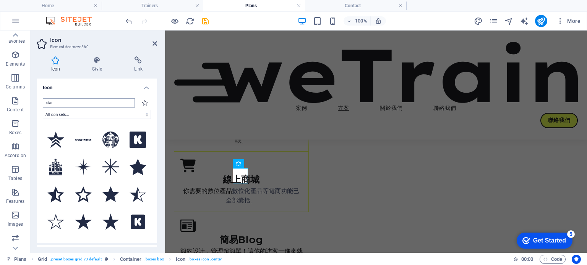
click at [75, 99] on input "star" at bounding box center [89, 103] width 92 height 9
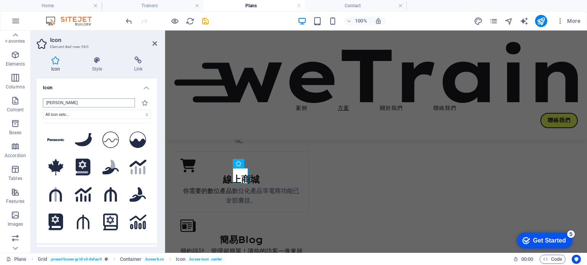
click at [58, 103] on input "ana" at bounding box center [89, 103] width 92 height 9
type input "ana"
click at [133, 221] on icon at bounding box center [137, 222] width 17 height 15
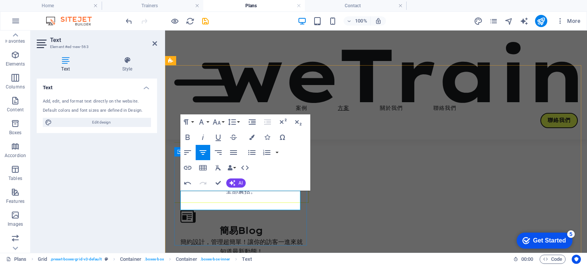
scroll to position [115, 0]
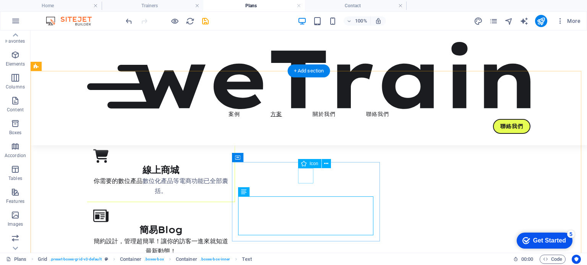
select select "xMidYMid"
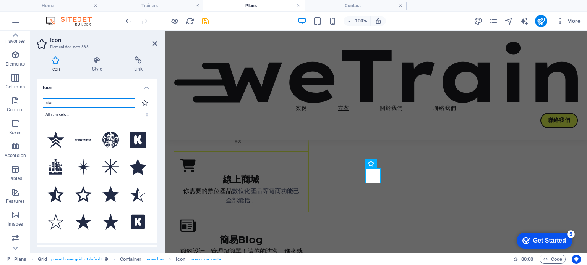
type input "l"
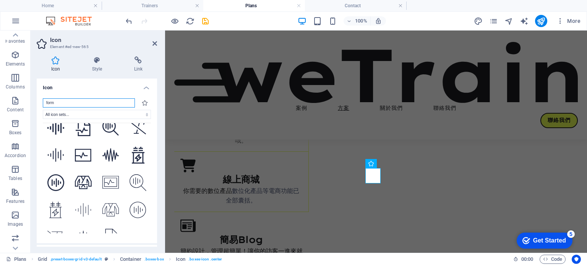
scroll to position [478, 0]
click at [60, 104] on input "form" at bounding box center [89, 103] width 92 height 9
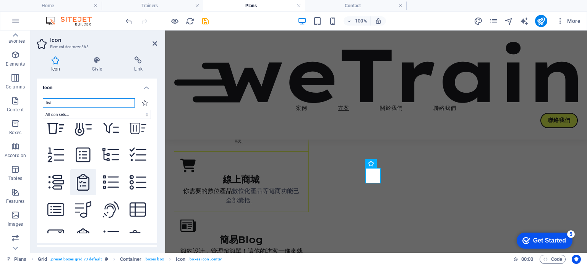
type input "list"
click at [81, 174] on icon at bounding box center [83, 182] width 13 height 17
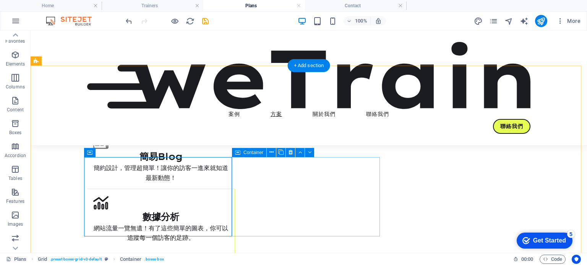
scroll to position [191, 0]
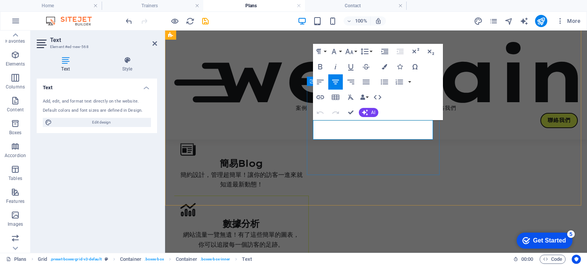
drag, startPoint x: 349, startPoint y: 134, endPoint x: 414, endPoint y: 136, distance: 65.7
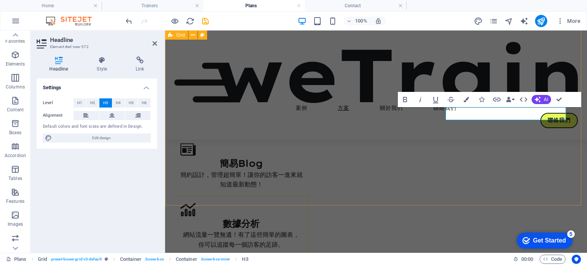
click at [456, 180] on div "網域 想要自己的網域？或全新來註冊一個都可以哦。 線上商城 你需要的數位產品 數位化產品等電商功能已全部囊括。 簡易Blog 簡約設計，管理超簡單！讓你的訪客…" at bounding box center [376, 210] width 422 height 451
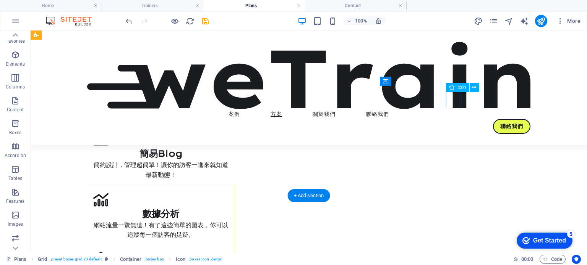
select select "xMidYMid"
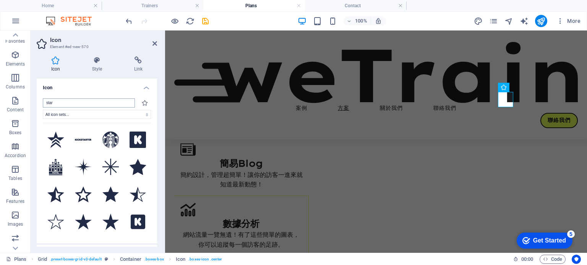
click at [86, 104] on input "star" at bounding box center [89, 103] width 92 height 9
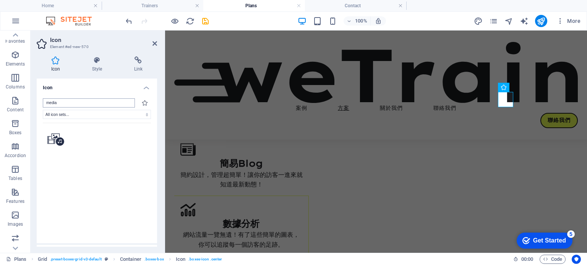
click at [60, 104] on input "media" at bounding box center [89, 103] width 92 height 9
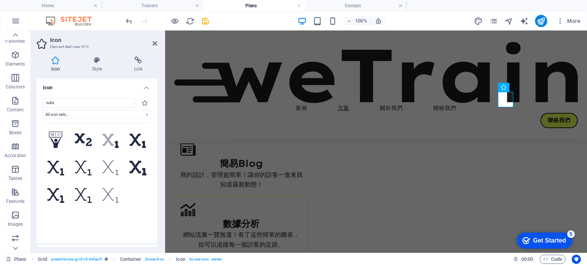
type input "subs"
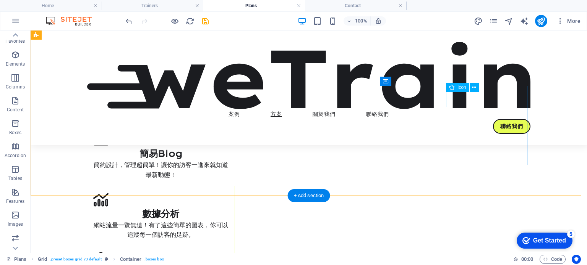
select select "xMidYMid"
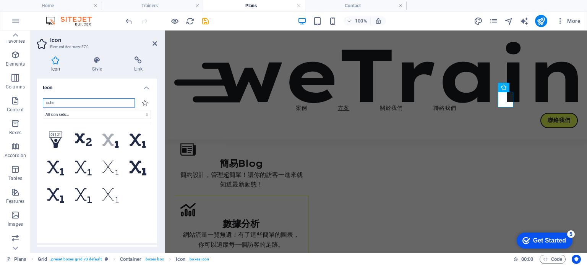
click at [71, 99] on input "subs" at bounding box center [89, 103] width 92 height 9
paste input "rible"
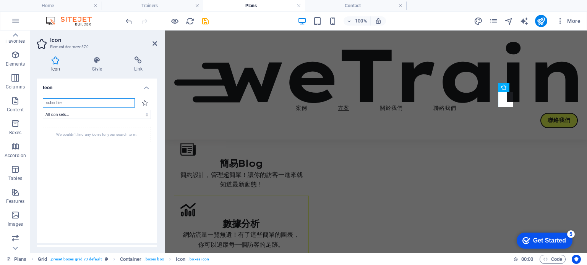
click at [77, 106] on input "subsrible" at bounding box center [89, 103] width 92 height 9
drag, startPoint x: 63, startPoint y: 104, endPoint x: 33, endPoint y: 104, distance: 29.8
click at [33, 104] on div "Icon Style Link Icon subsrible All icon sets... IcoFont Ionicons FontAwesome Br…" at bounding box center [97, 151] width 133 height 203
type input "昔"
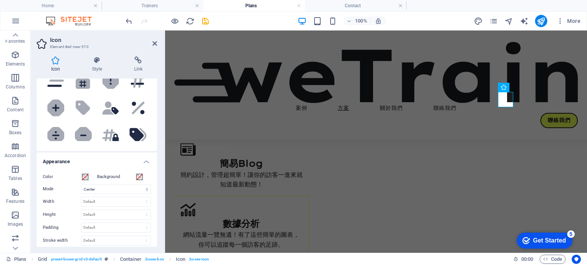
scroll to position [115, 0]
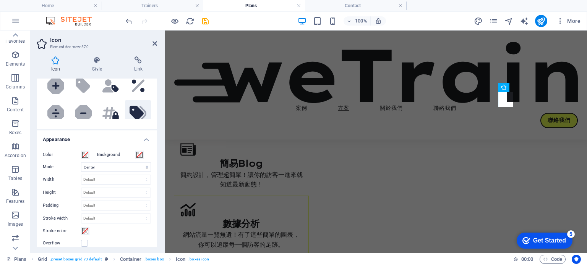
type input "tag"
click at [132, 111] on icon at bounding box center [136, 113] width 14 height 14
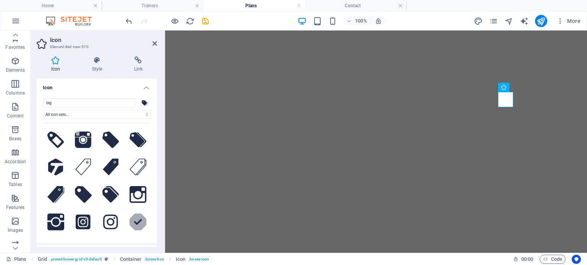
select select "xMidYMid"
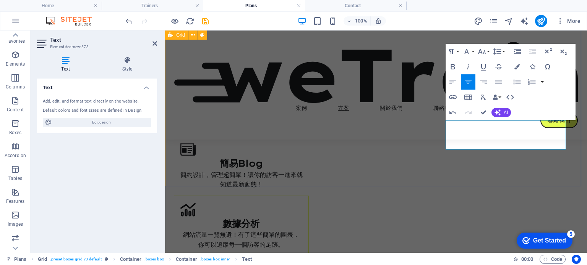
click at [519, 175] on div "網域 想要自己的網域？或全新來註冊一個都可以哦。 線上商城 你需要的數位產品 數位化產品等電商功能已全部囊括。 簡易Blog 簡約設計，管理超簡單！讓你的訪客…" at bounding box center [376, 200] width 422 height 431
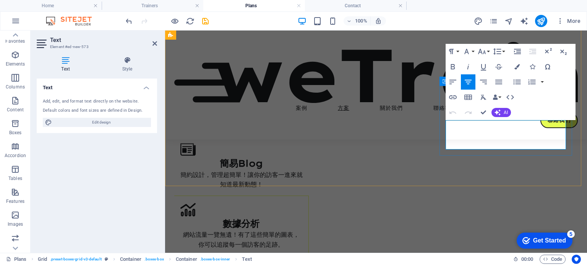
drag, startPoint x: 541, startPoint y: 137, endPoint x: 518, endPoint y: 144, distance: 23.8
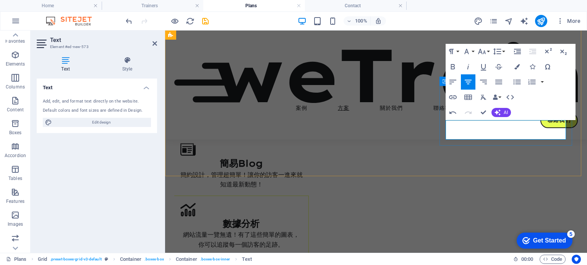
drag, startPoint x: 490, startPoint y: 136, endPoint x: 500, endPoint y: 136, distance: 9.9
drag, startPoint x: 218, startPoint y: 152, endPoint x: 350, endPoint y: 154, distance: 131.4
click at [352, 152] on div "網域 想要自己的網域？或全新來註冊一個都可以哦。 線上商城 你需要的數位產品 數位化產品等電商功能已全部囊括。 簡易Blog 簡約設計，管理超簡單！讓你的訪客…" at bounding box center [376, 196] width 422 height 422
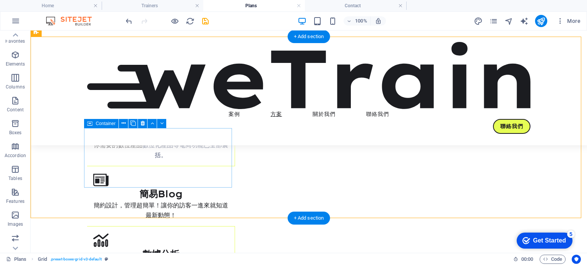
scroll to position [153, 0]
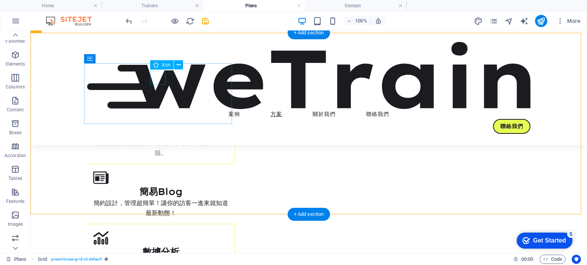
click at [160, 75] on figure at bounding box center [160, 67] width 135 height 15
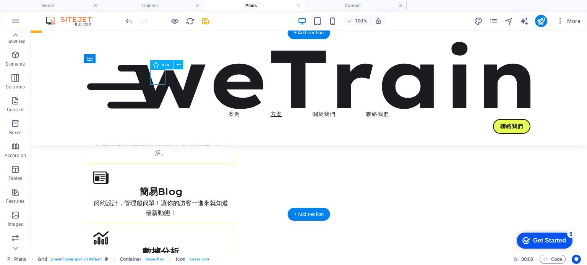
click at [160, 75] on figure at bounding box center [160, 67] width 135 height 15
select select "xMidYMid"
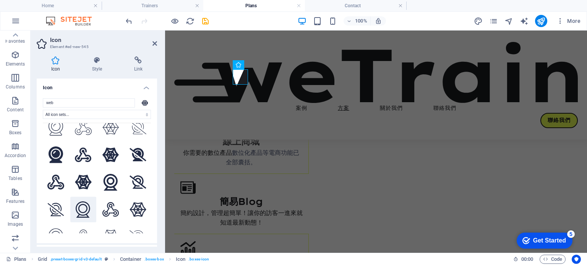
scroll to position [158, 0]
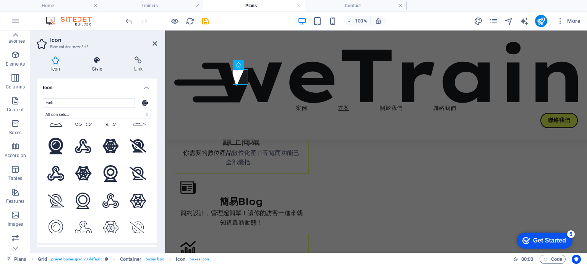
click at [101, 69] on h4 "Style" at bounding box center [99, 65] width 42 height 16
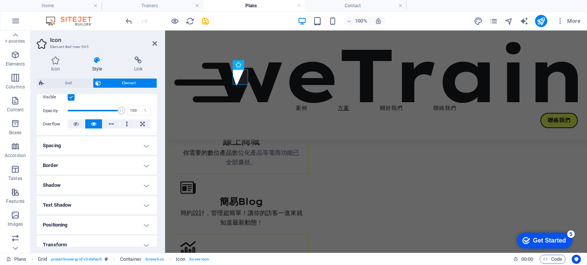
scroll to position [93, 0]
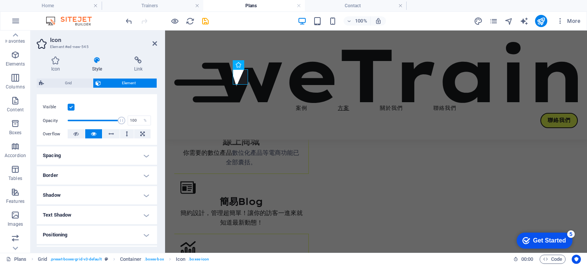
click at [92, 155] on h4 "Spacing" at bounding box center [97, 156] width 120 height 18
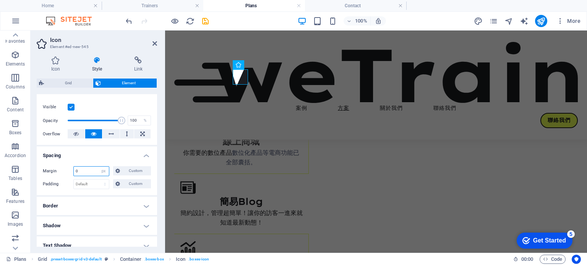
click at [82, 172] on input "0" at bounding box center [91, 171] width 35 height 9
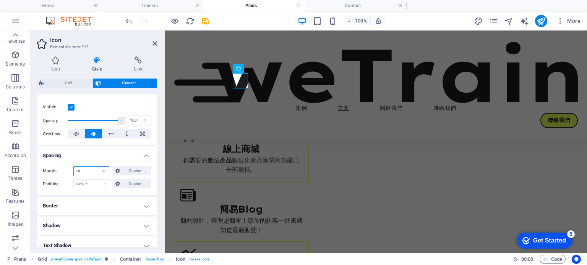
click at [92, 173] on input "10" at bounding box center [91, 171] width 35 height 9
type input "20"
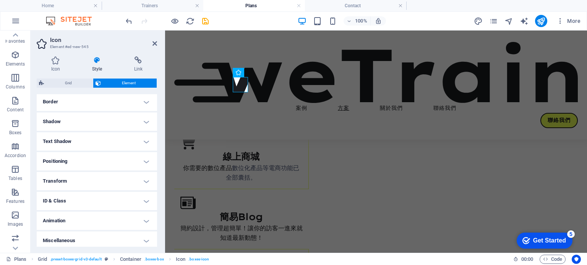
scroll to position [200, 0]
click at [109, 222] on h4 "Animation" at bounding box center [97, 219] width 120 height 18
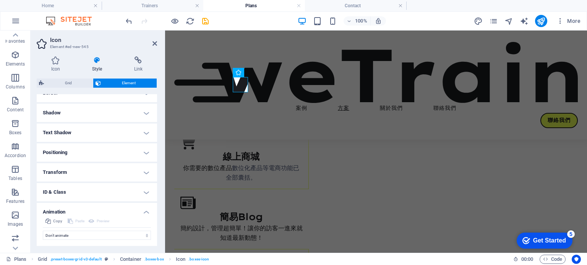
scroll to position [225, 0]
click at [145, 195] on h4 "Animation" at bounding box center [97, 192] width 120 height 14
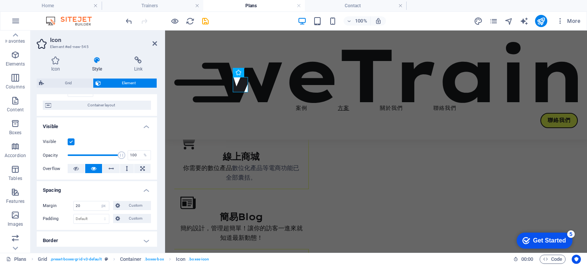
scroll to position [191, 0]
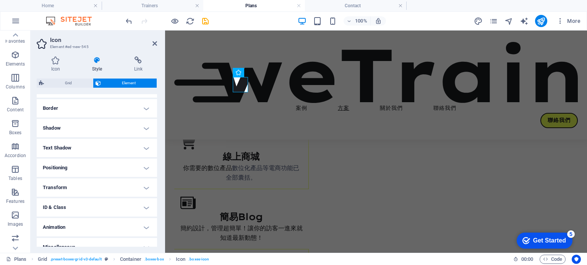
click at [142, 206] on h4 "ID & Class" at bounding box center [97, 208] width 120 height 18
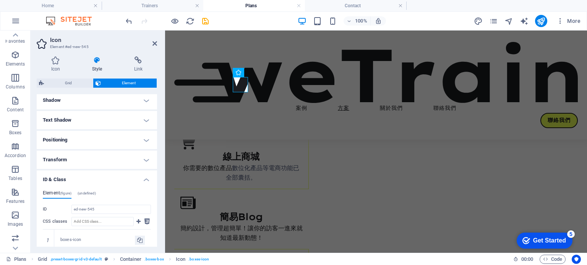
scroll to position [290, 0]
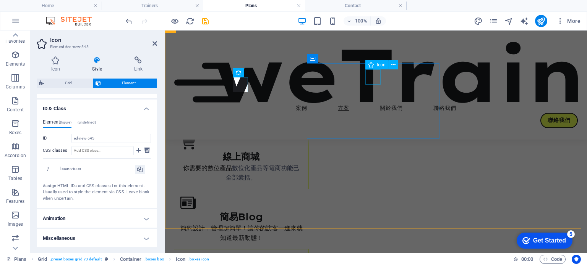
click at [302, 135] on figure at bounding box center [241, 142] width 122 height 15
select select "xMidYMid"
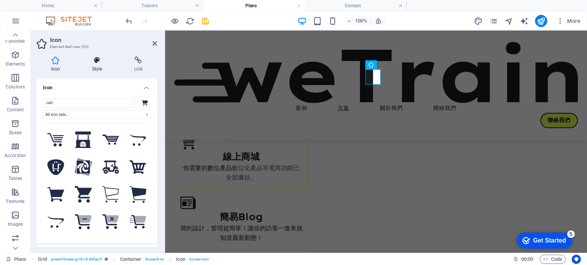
click at [96, 56] on div "Icon Style Link Icon cart All icon sets... IcoFont Ionicons FontAwesome Brands …" at bounding box center [97, 151] width 133 height 203
click at [99, 61] on icon at bounding box center [97, 61] width 39 height 8
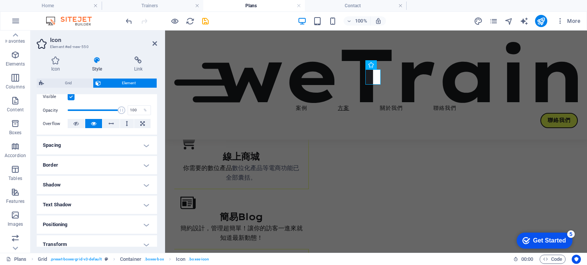
scroll to position [115, 0]
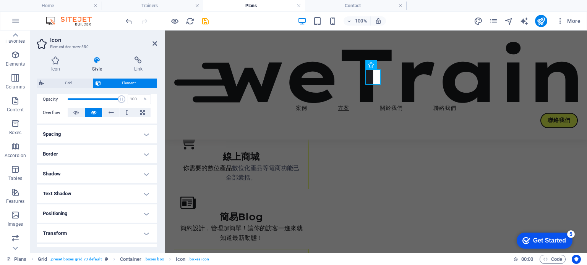
click at [84, 139] on h4 "Spacing" at bounding box center [97, 134] width 120 height 18
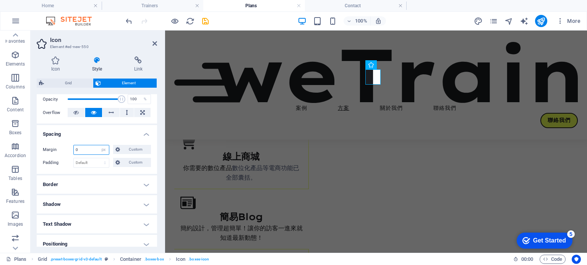
click at [83, 150] on input "0" at bounding box center [91, 150] width 35 height 9
type input "20"
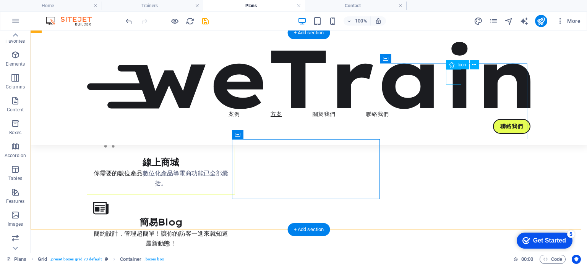
click at [229, 201] on figure at bounding box center [161, 208] width 136 height 15
select select "xMidYMid"
select select "px"
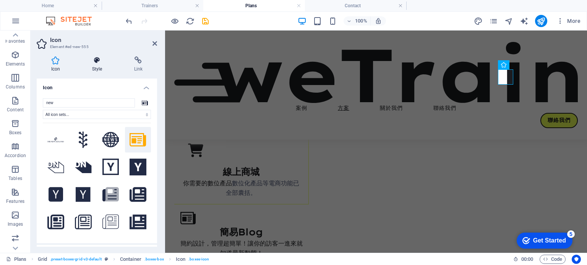
click at [95, 64] on h4 "Style" at bounding box center [99, 65] width 42 height 16
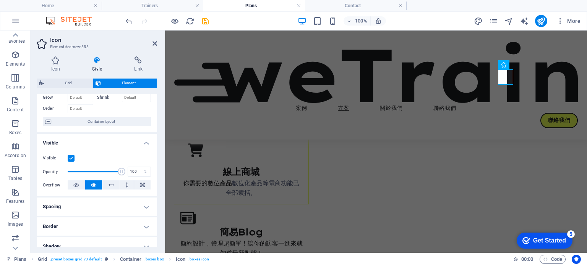
scroll to position [153, 0]
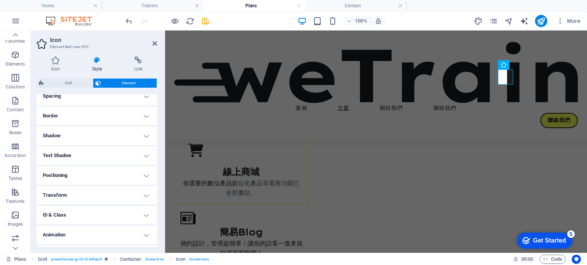
click at [72, 102] on h4 "Spacing" at bounding box center [97, 96] width 120 height 18
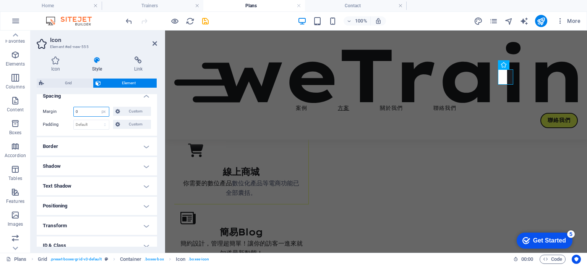
click at [79, 113] on input "0" at bounding box center [91, 111] width 35 height 9
type input "20"
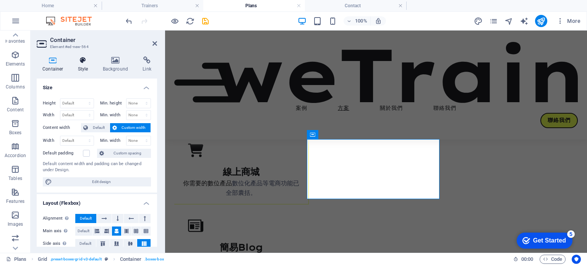
click at [85, 61] on icon at bounding box center [83, 61] width 22 height 8
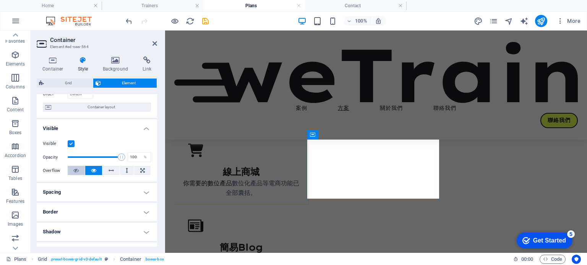
scroll to position [55, 0]
click at [78, 191] on h4 "Spacing" at bounding box center [97, 194] width 120 height 18
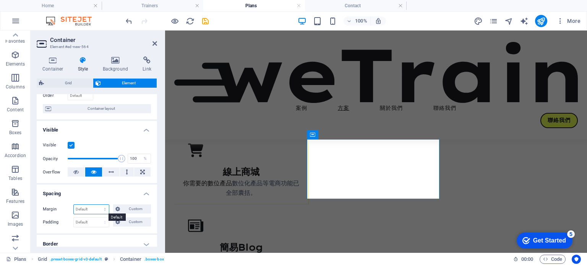
click at [82, 209] on select "Default auto px % rem vw vh Custom" at bounding box center [91, 209] width 35 height 9
drag, startPoint x: 42, startPoint y: 153, endPoint x: 45, endPoint y: 156, distance: 4.1
click at [42, 153] on div "Visible Opacity 100 % Overflow" at bounding box center [97, 159] width 120 height 49
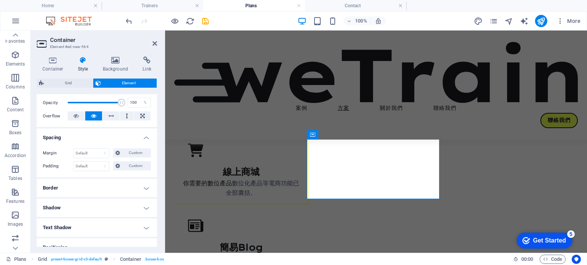
scroll to position [131, 0]
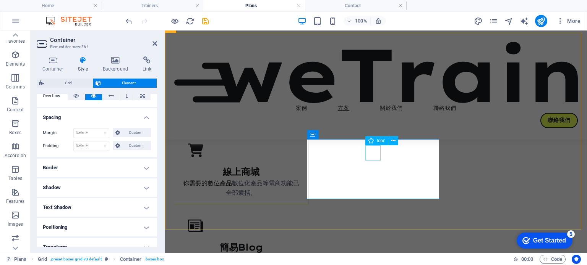
select select "xMidYMid"
select select "px"
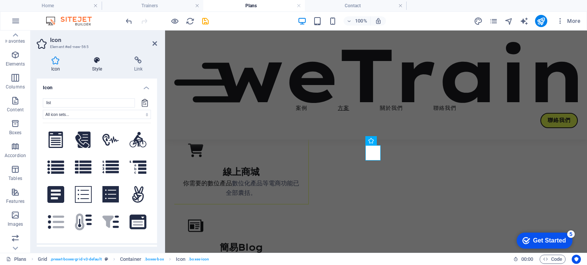
drag, startPoint x: 97, startPoint y: 64, endPoint x: 86, endPoint y: 91, distance: 29.6
click at [97, 64] on icon at bounding box center [97, 61] width 39 height 8
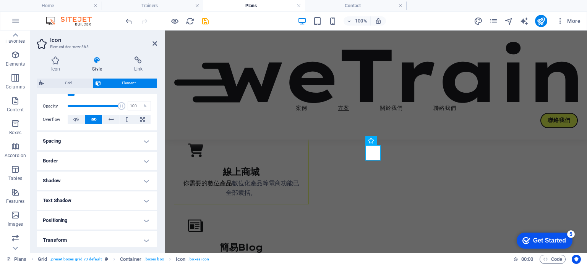
scroll to position [115, 0]
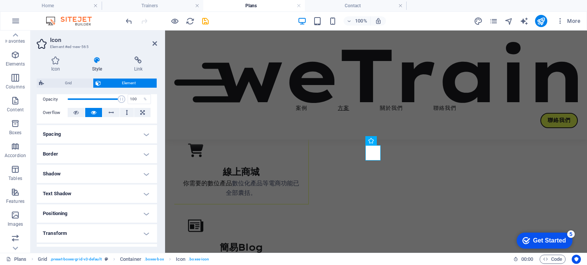
click at [71, 134] on h4 "Spacing" at bounding box center [97, 134] width 120 height 18
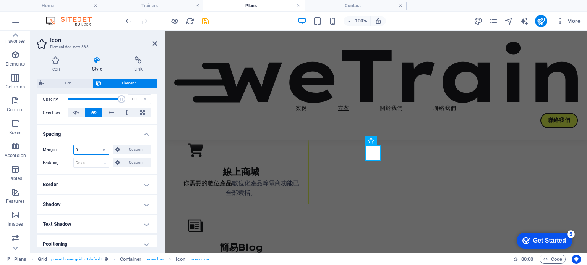
click at [83, 148] on input "0" at bounding box center [91, 150] width 35 height 9
type input "20"
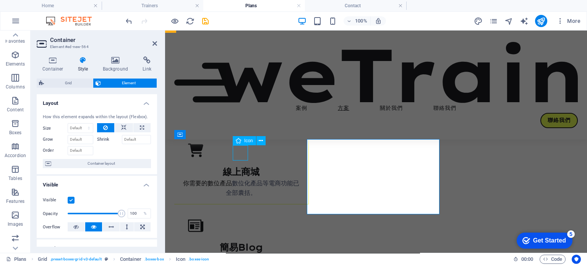
click at [376, 154] on div "網域 想要自己的網域？或全新來註冊一個都可以哦。 線上商城 你需要的數位產品 數位化產品等電商功能已全部囊括。 簡易Blog 簡約設計，管理超簡單！讓你的訪客…" at bounding box center [376, 264] width 422 height 483
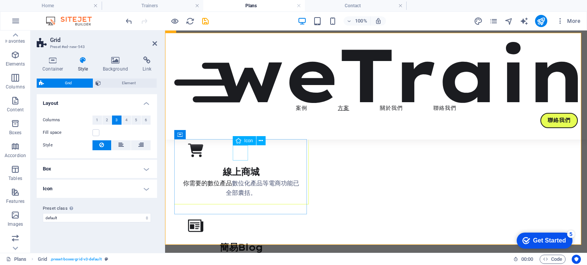
select select "xMidYMid"
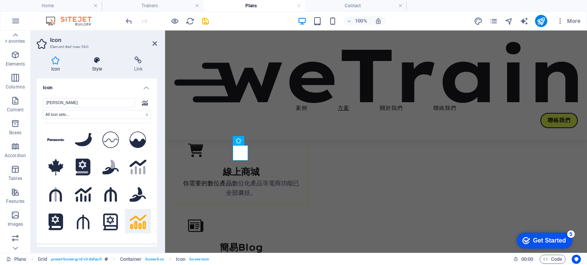
click at [92, 65] on h4 "Style" at bounding box center [99, 65] width 42 height 16
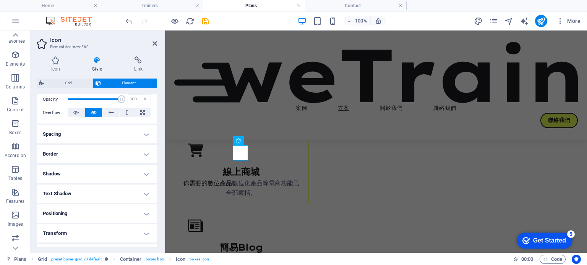
click at [63, 136] on h4 "Spacing" at bounding box center [97, 134] width 120 height 18
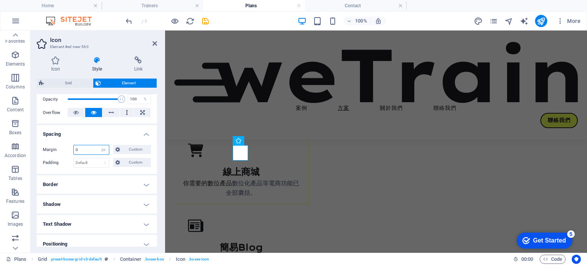
click at [80, 149] on input "0" at bounding box center [91, 150] width 35 height 9
type input "20"
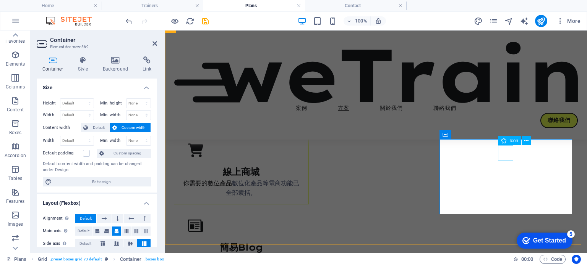
drag, startPoint x: 502, startPoint y: 154, endPoint x: 637, endPoint y: 154, distance: 135.2
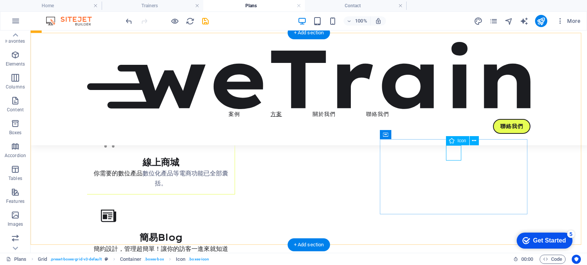
select select "xMidYMid"
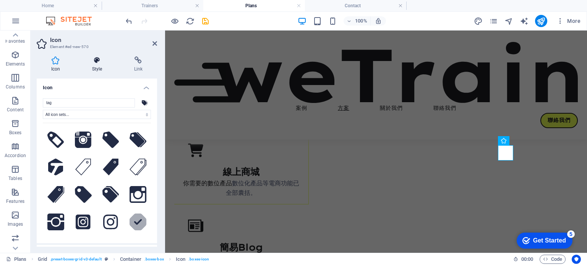
click at [98, 66] on h4 "Style" at bounding box center [99, 65] width 42 height 16
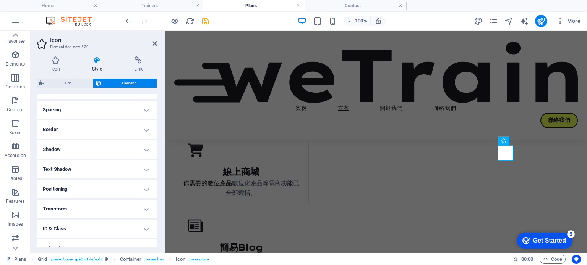
scroll to position [76, 0]
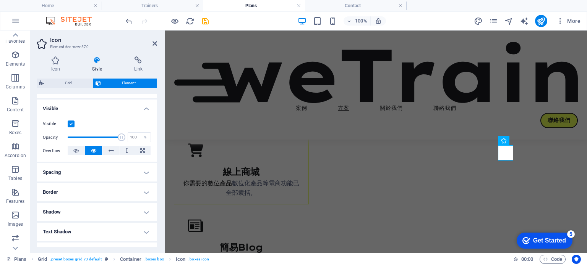
click at [70, 168] on h4 "Spacing" at bounding box center [97, 172] width 120 height 18
click at [82, 188] on input "0" at bounding box center [91, 188] width 35 height 9
type input "20"
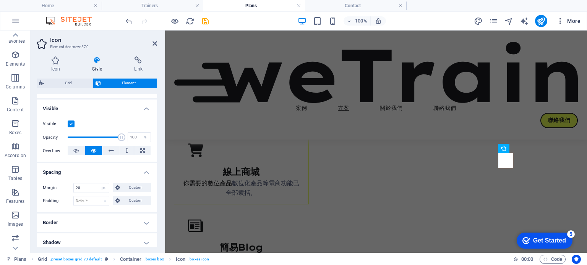
click at [567, 17] on span "More" at bounding box center [568, 21] width 24 height 8
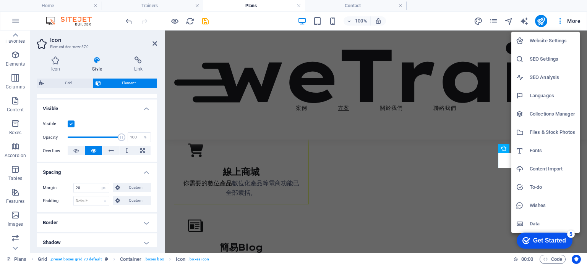
click at [558, 21] on div at bounding box center [293, 132] width 587 height 265
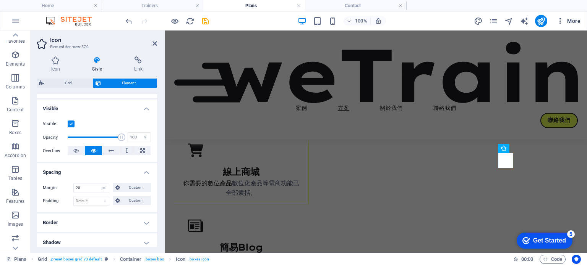
click at [560, 23] on icon "button" at bounding box center [560, 21] width 8 height 8
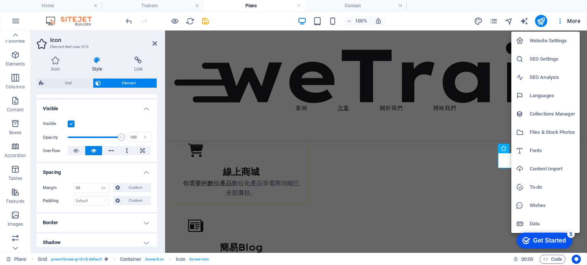
drag, startPoint x: 437, startPoint y: 13, endPoint x: 448, endPoint y: 17, distance: 11.7
click at [440, 13] on div at bounding box center [293, 132] width 587 height 265
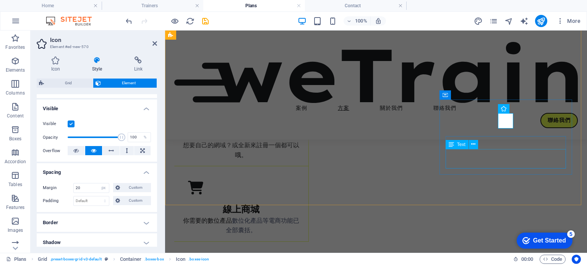
scroll to position [115, 0]
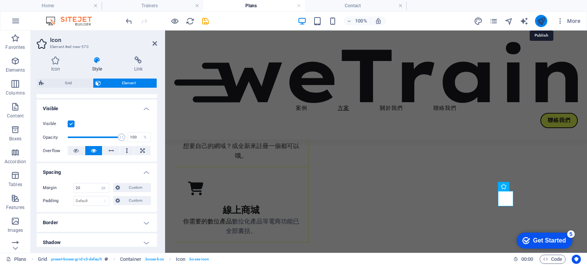
click at [538, 21] on icon "publish" at bounding box center [540, 21] width 9 height 9
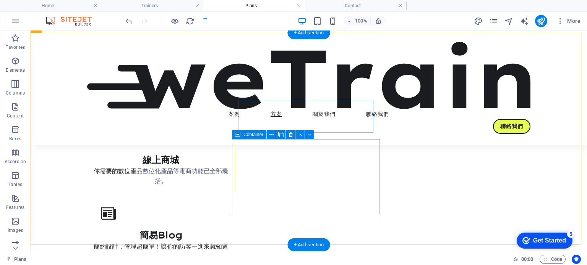
scroll to position [382, 0]
